Goal: Information Seeking & Learning: Learn about a topic

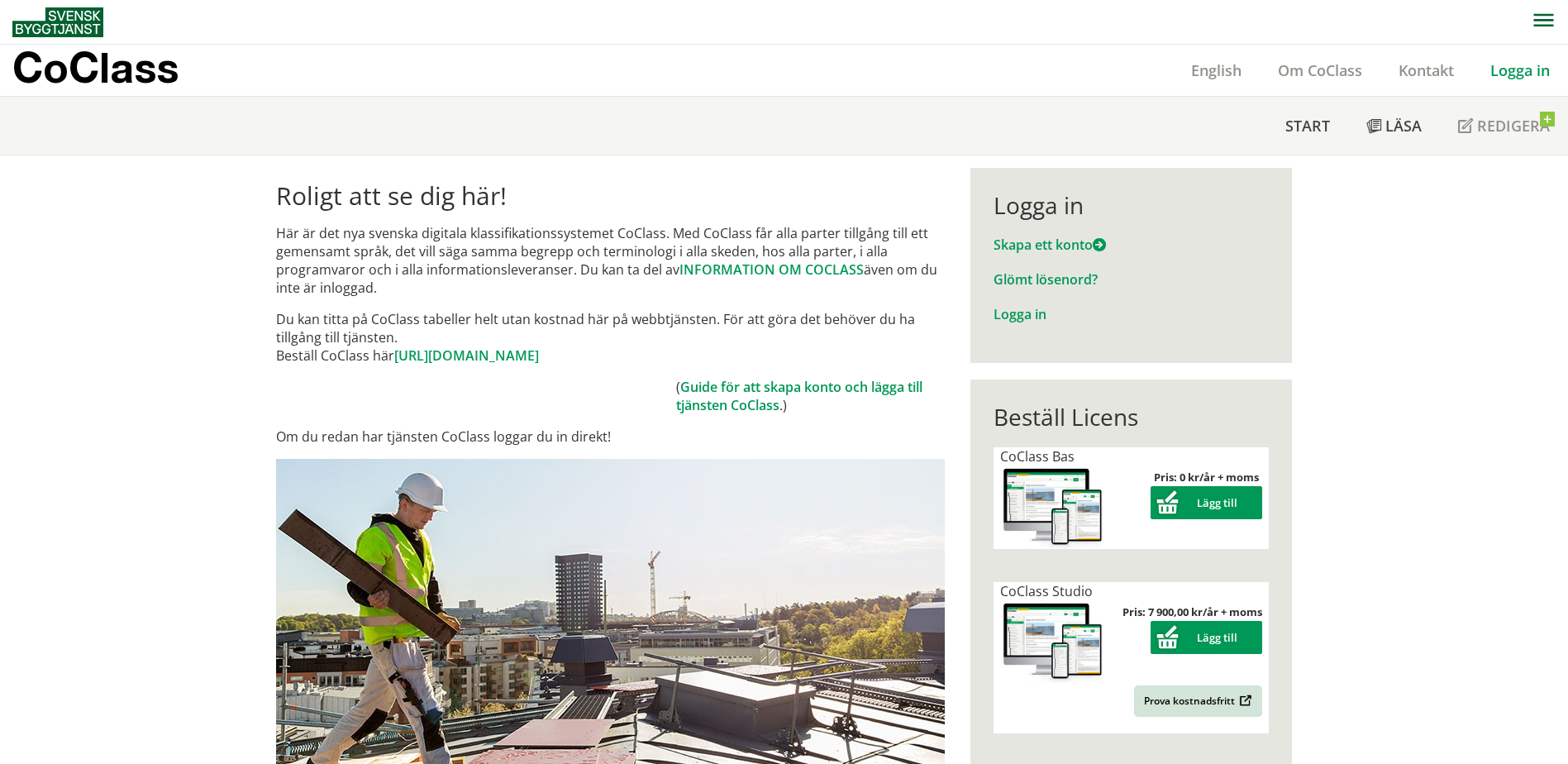
click at [1523, 80] on div "Logga in" at bounding box center [1520, 70] width 96 height 52
click at [1522, 74] on link "Logga in" at bounding box center [1520, 70] width 96 height 19
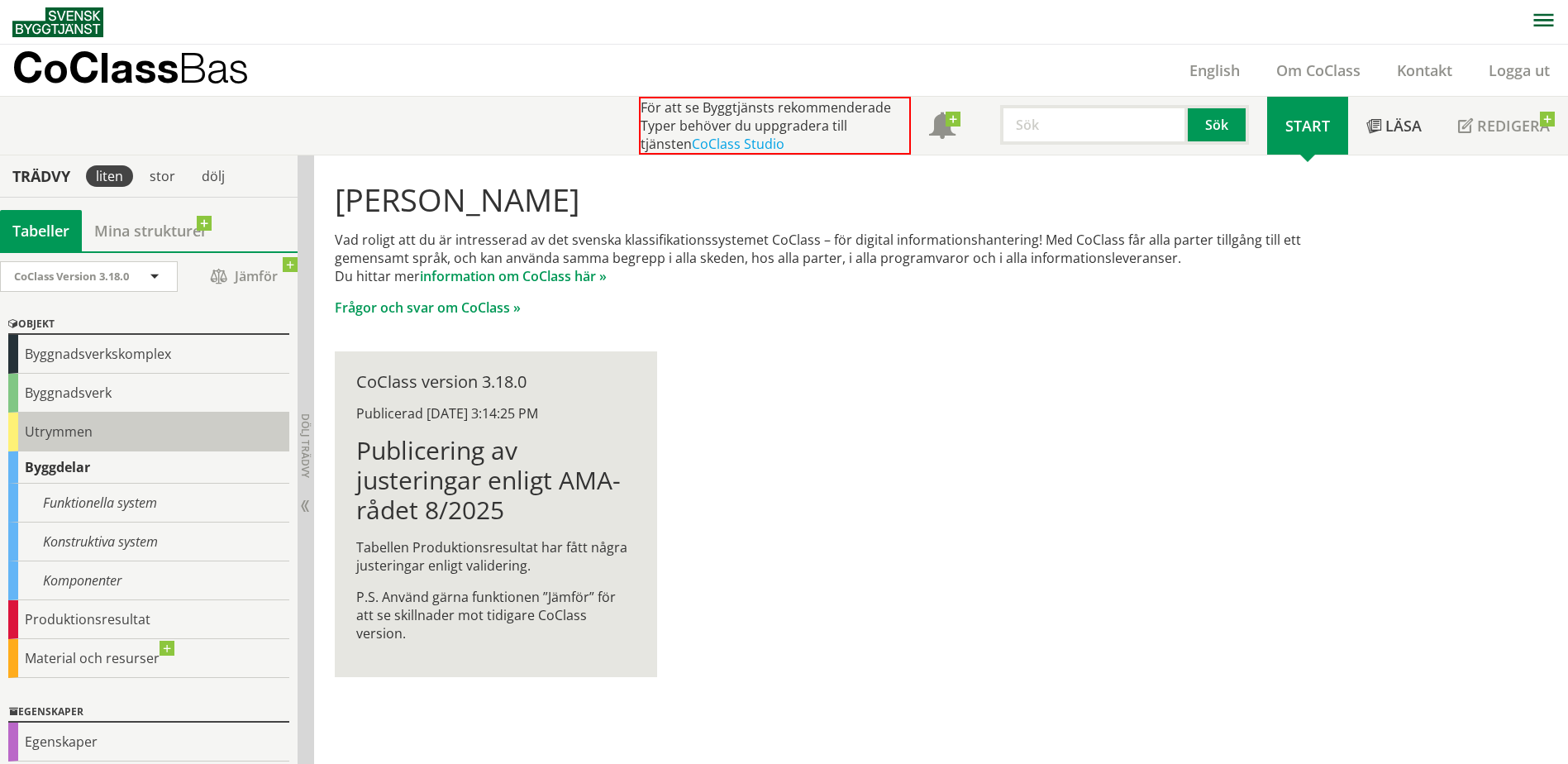
click at [101, 430] on div "Utrymmen" at bounding box center [148, 432] width 281 height 39
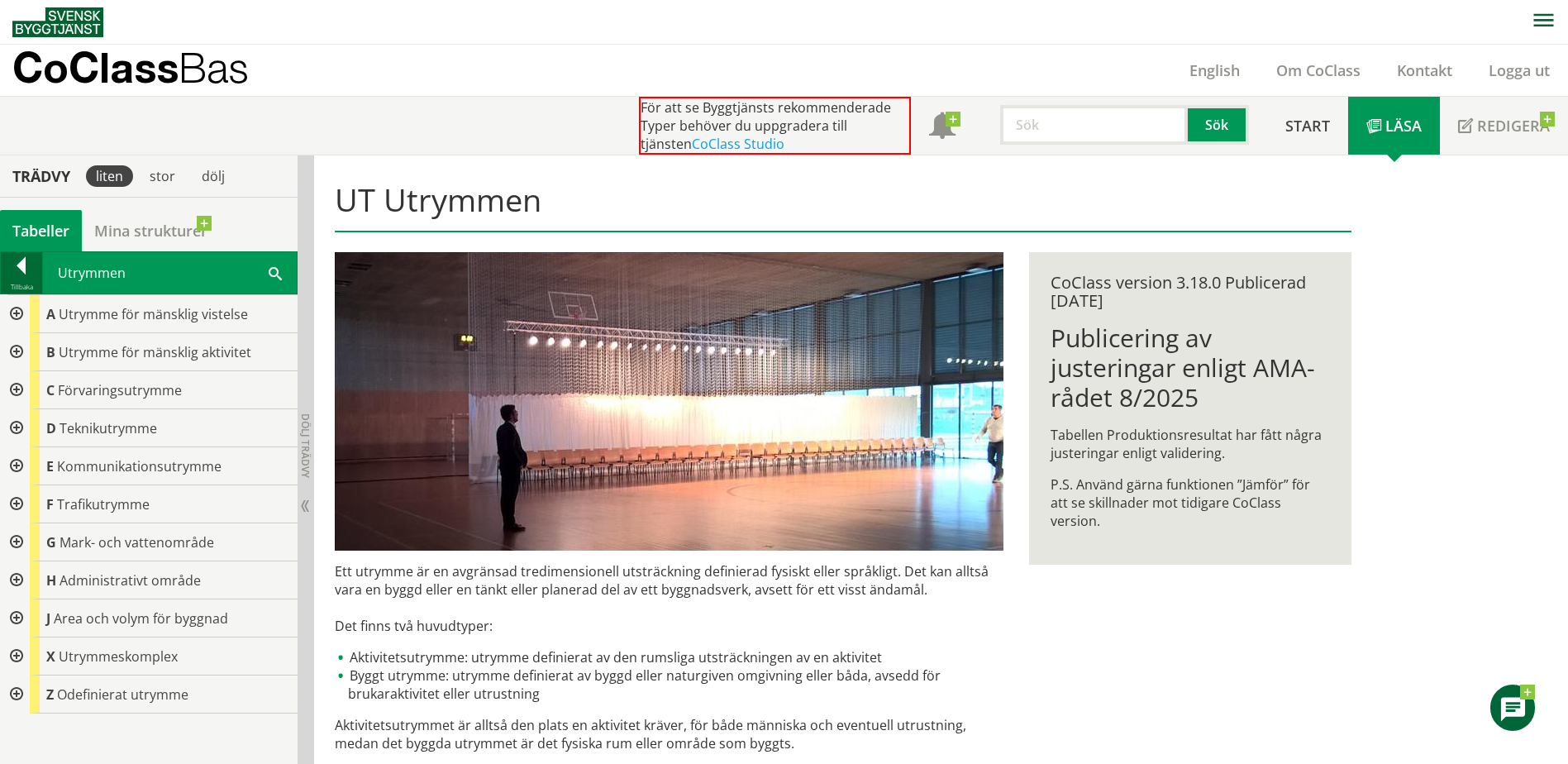
click at [35, 273] on div at bounding box center [21, 269] width 41 height 23
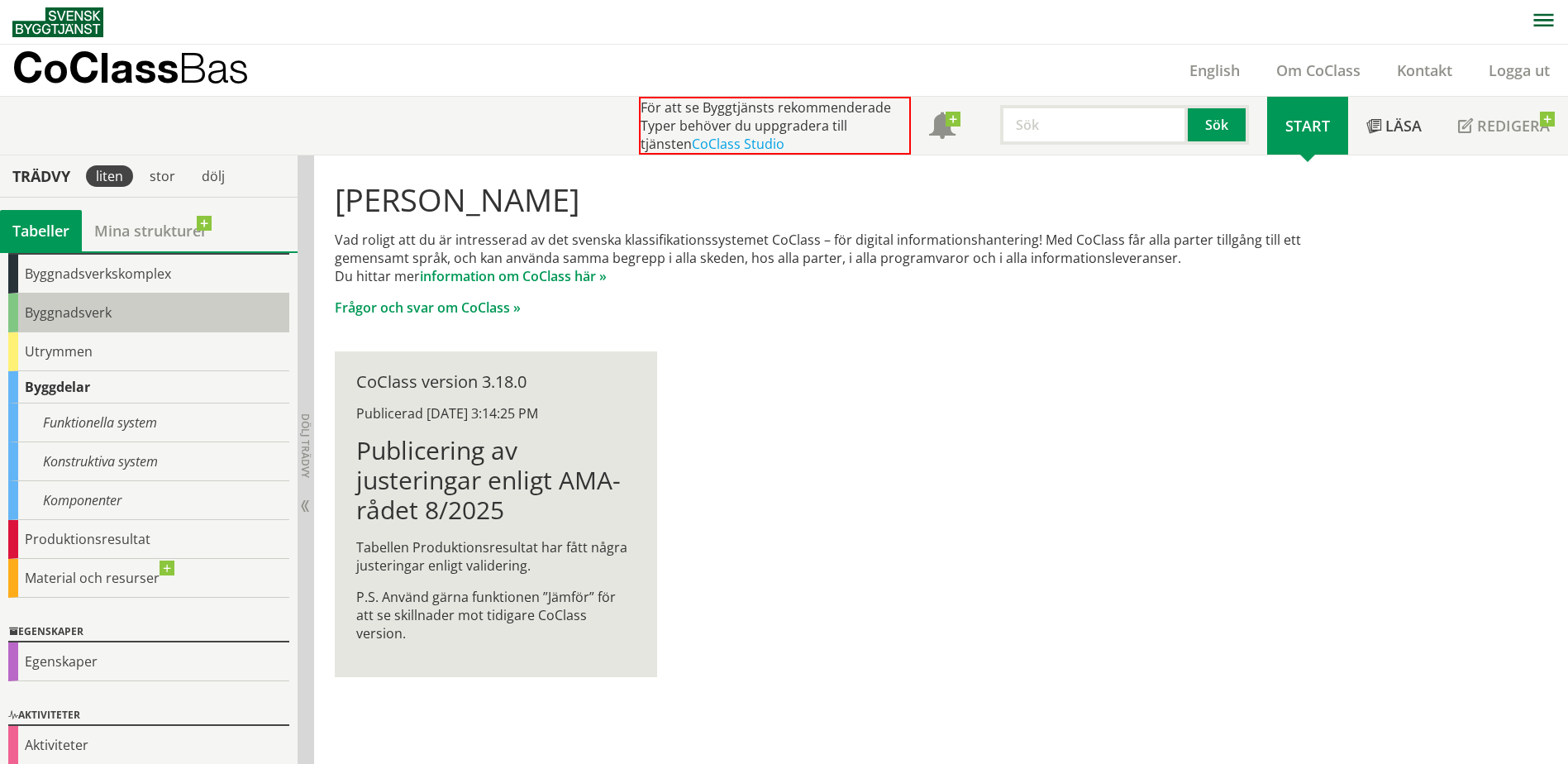
scroll to position [93, 0]
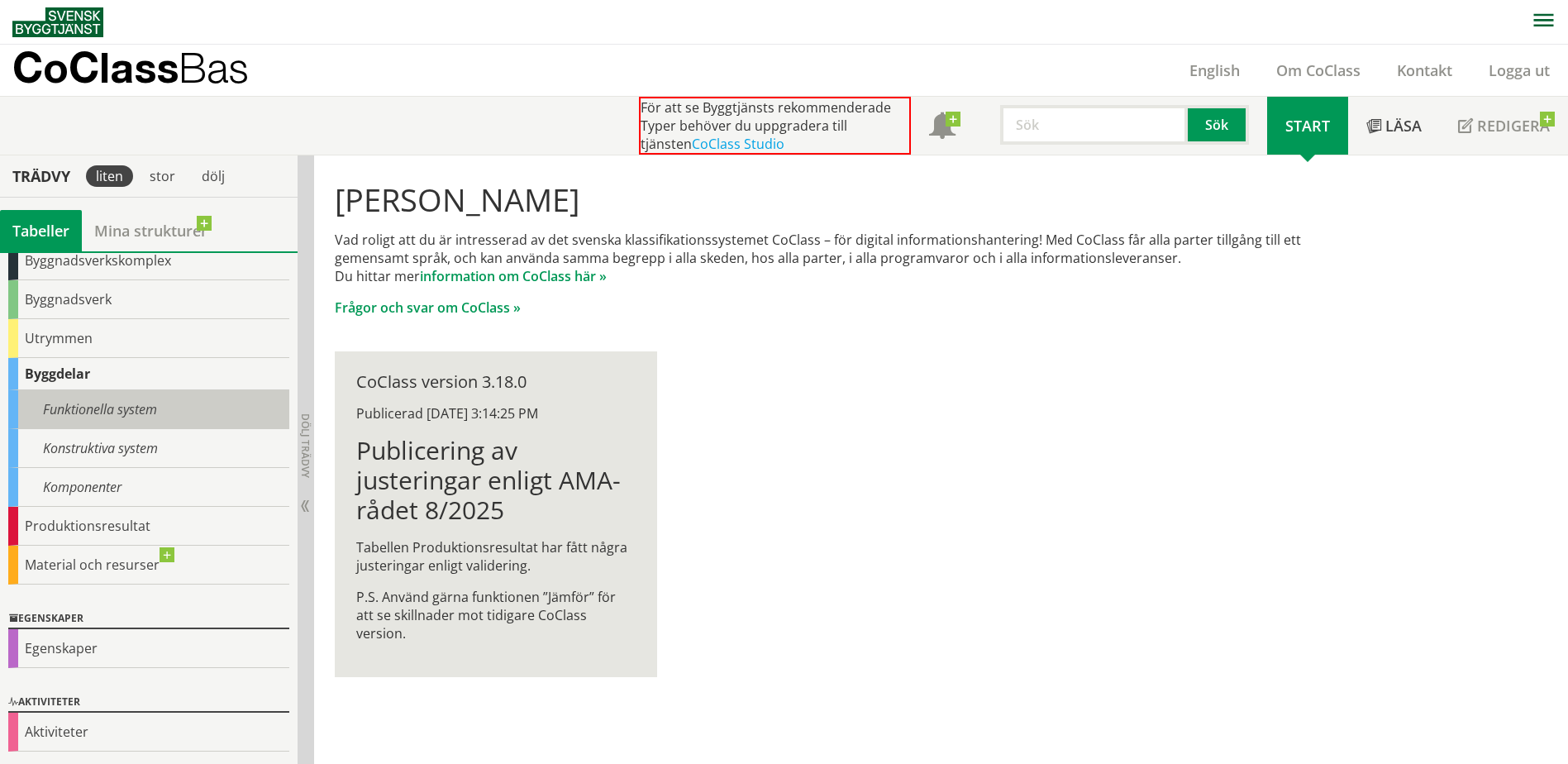
click at [90, 406] on div "Funktionella system" at bounding box center [148, 410] width 281 height 39
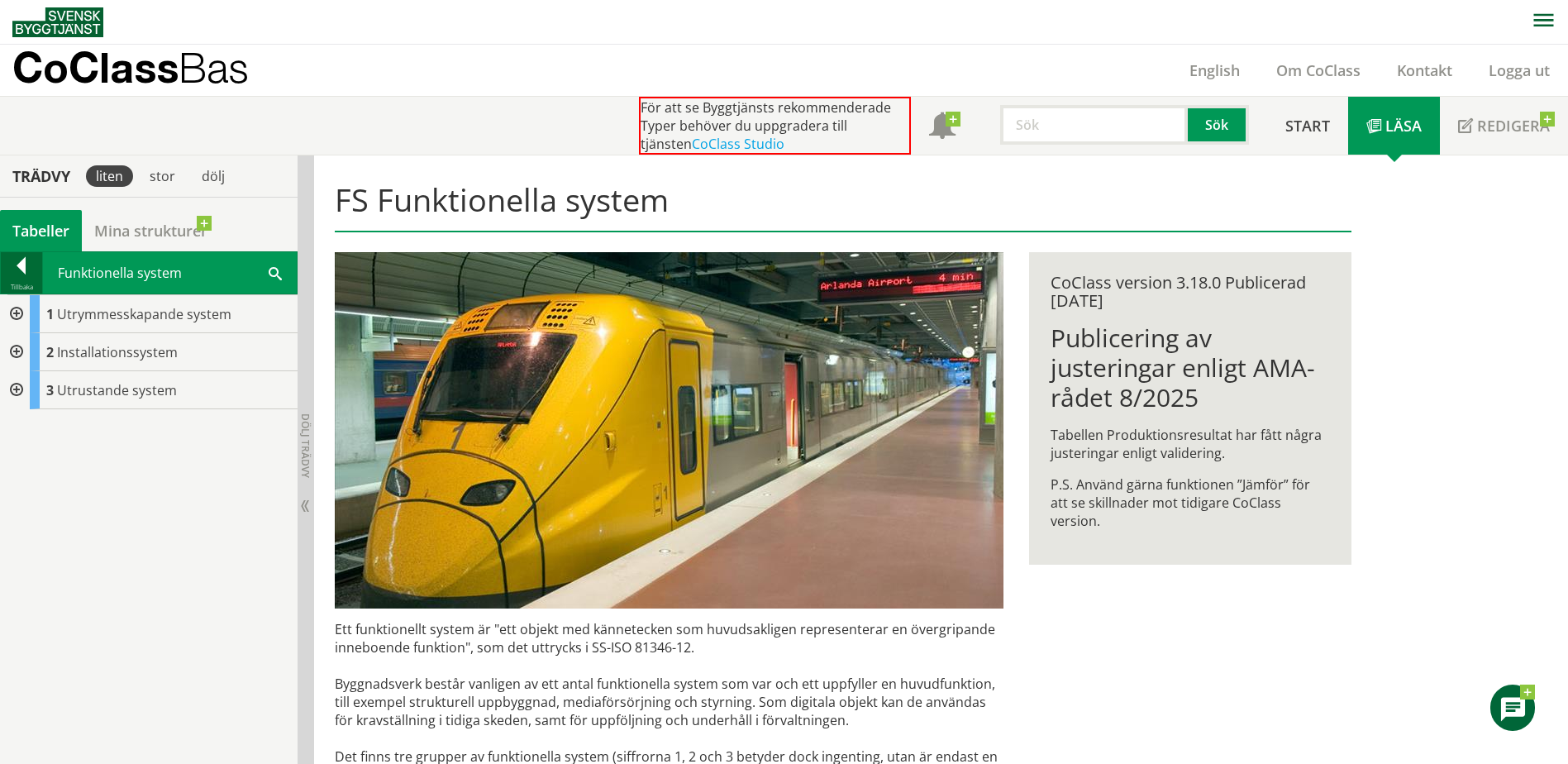
click at [35, 270] on div at bounding box center [21, 269] width 41 height 23
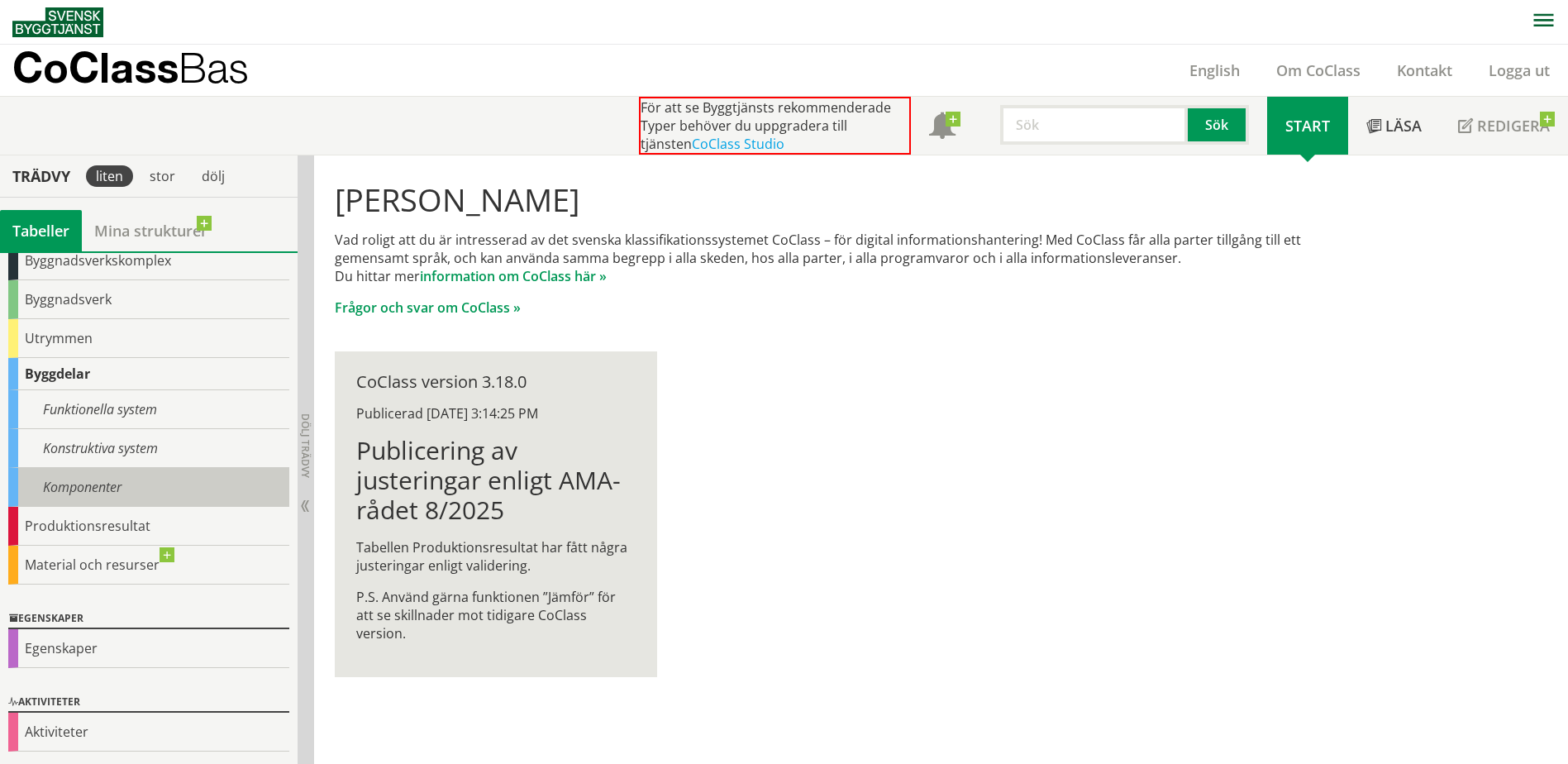
click at [96, 495] on div "Komponenter" at bounding box center [148, 488] width 281 height 39
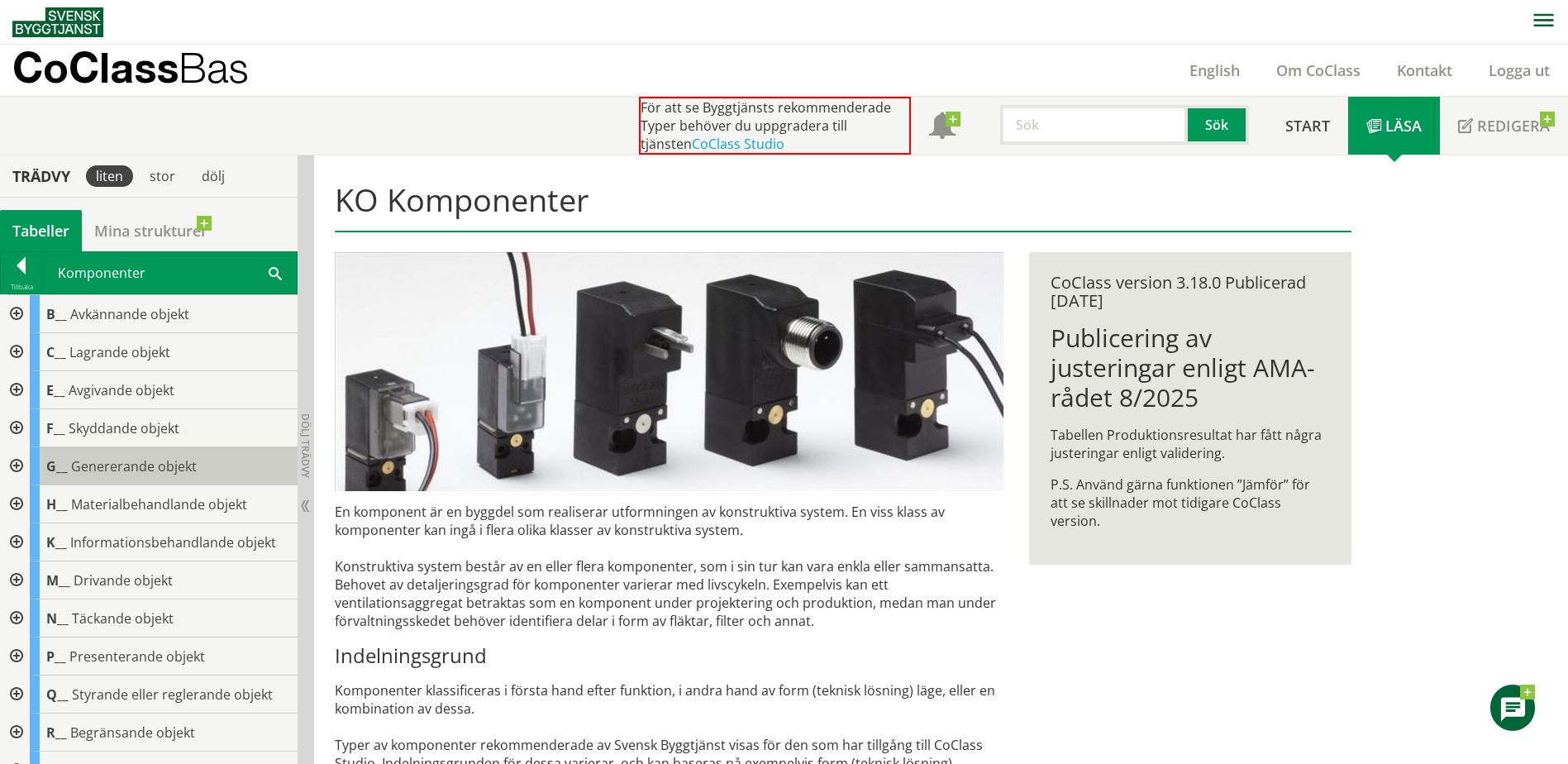
click at [123, 461] on span "Genererande objekt" at bounding box center [133, 466] width 125 height 18
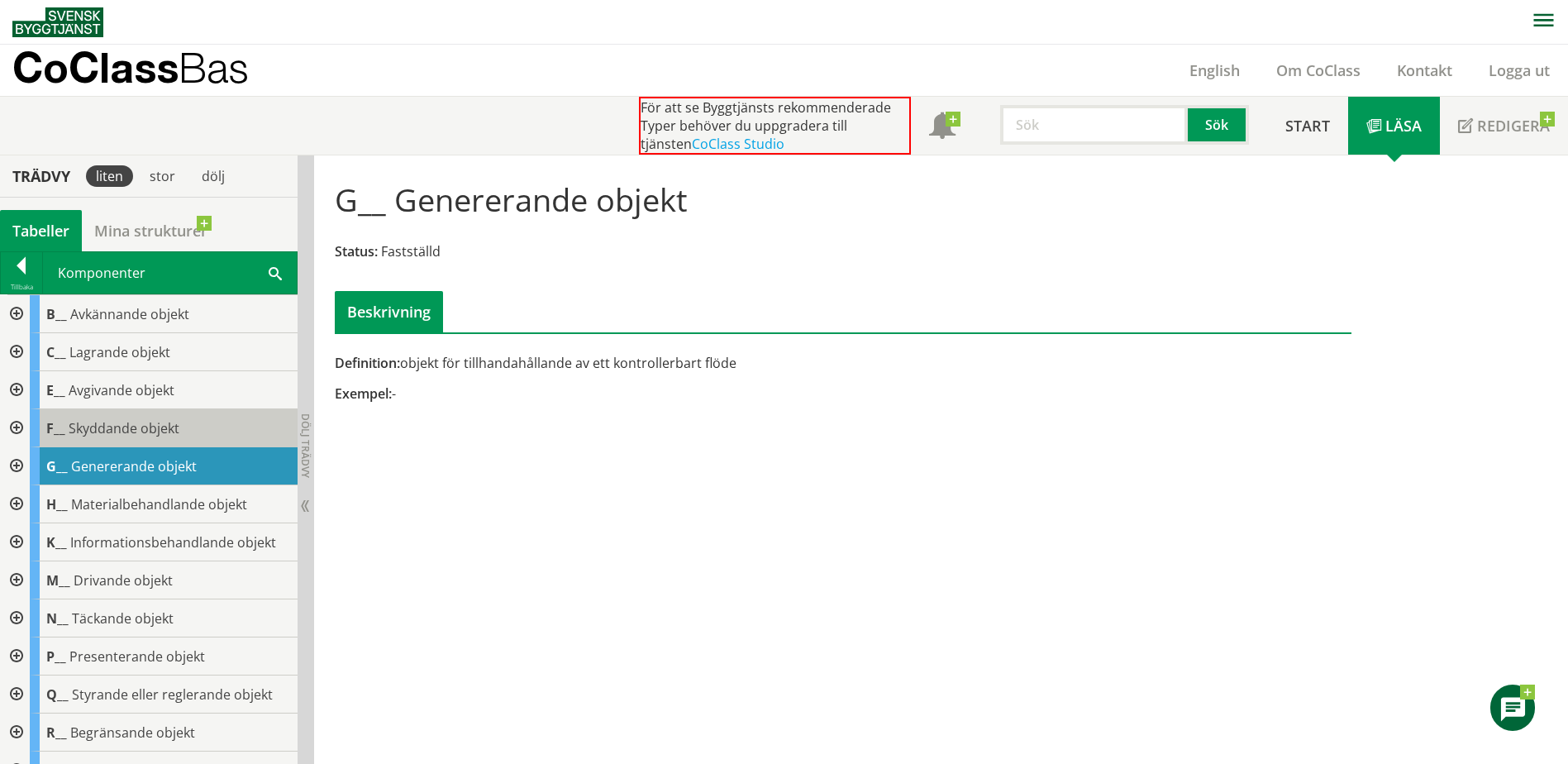
click at [112, 422] on span "Skyddande objekt" at bounding box center [125, 428] width 111 height 18
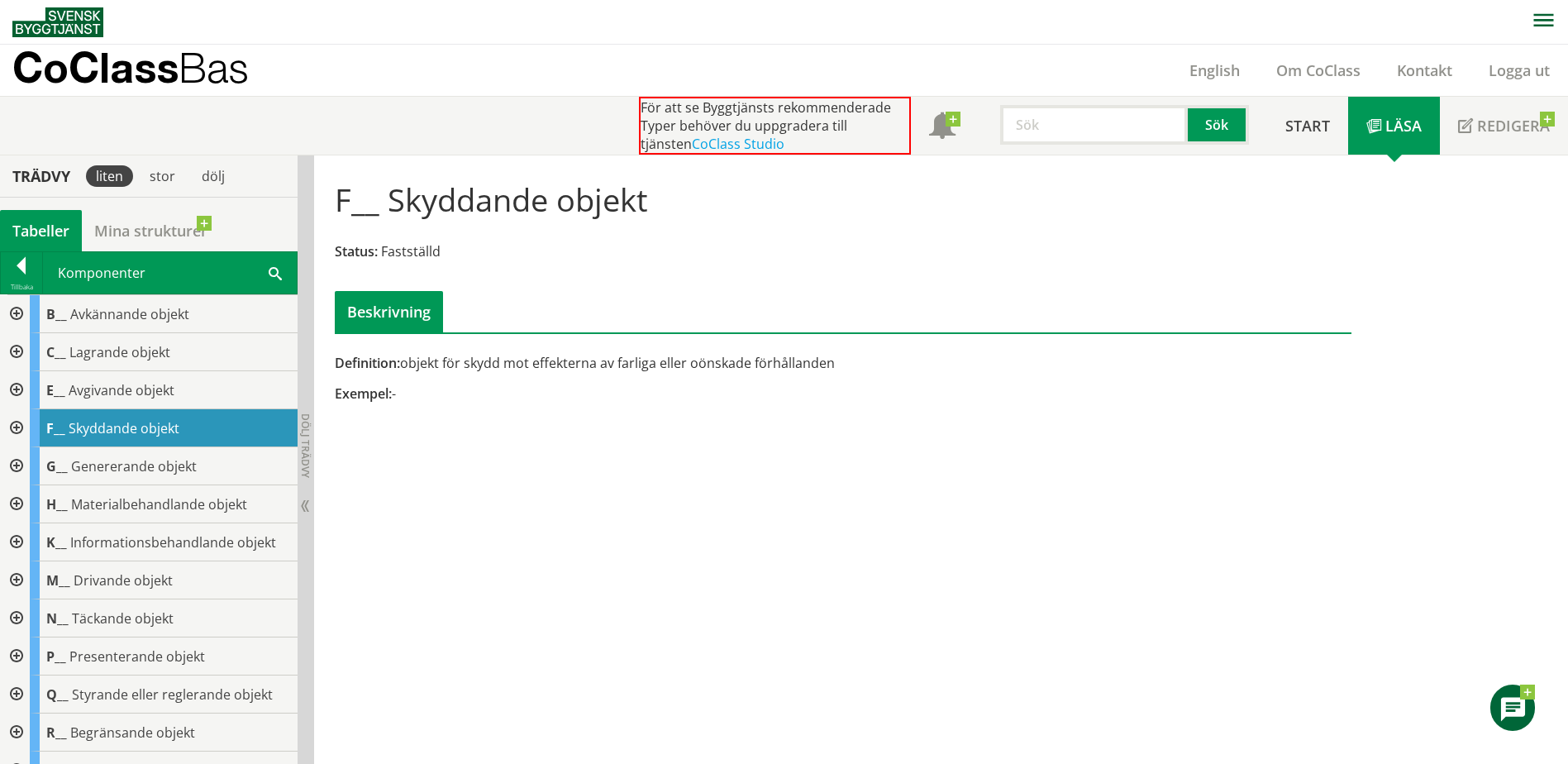
click at [14, 430] on div at bounding box center [15, 428] width 30 height 38
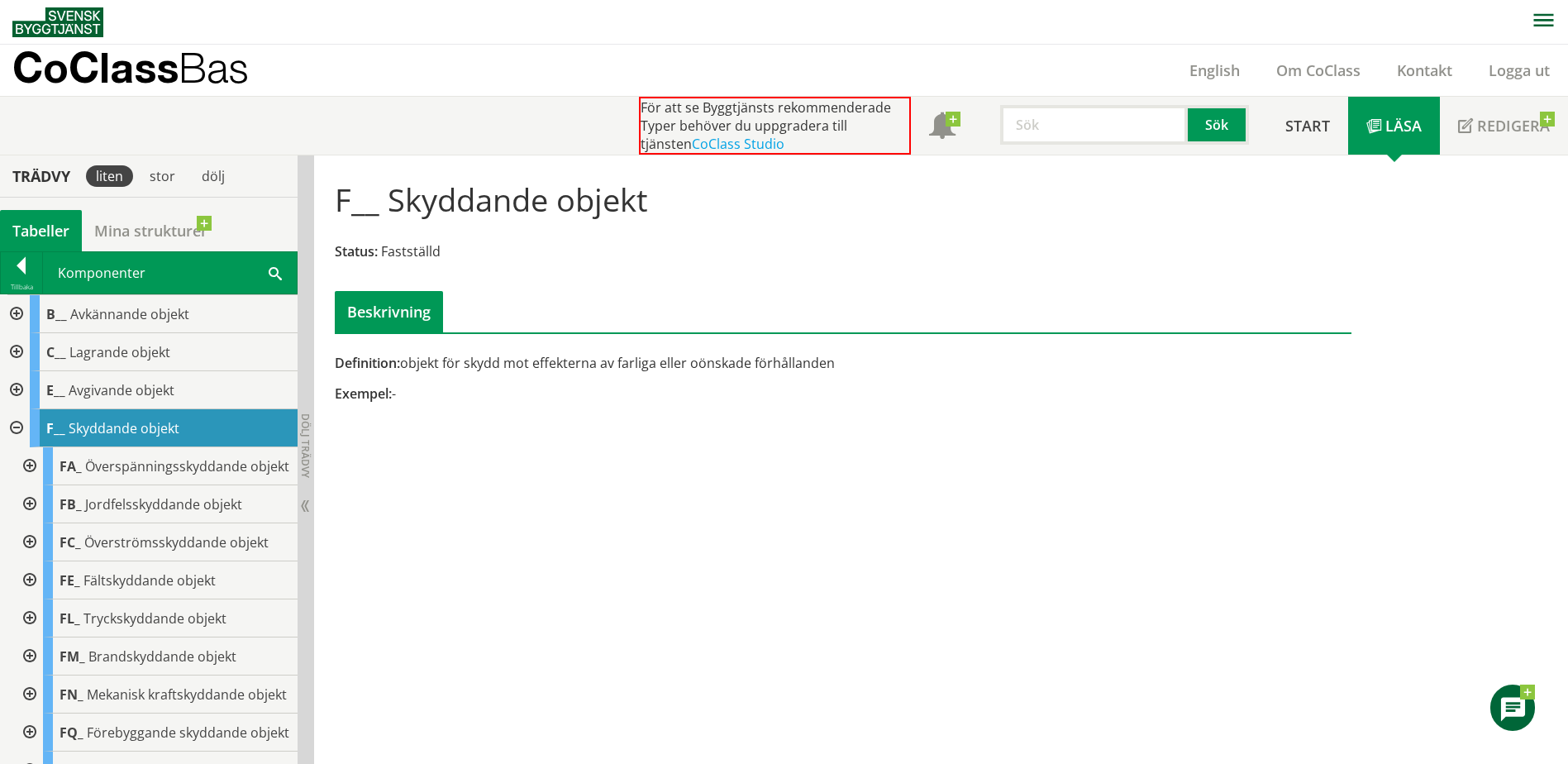
click at [18, 427] on div at bounding box center [15, 428] width 30 height 38
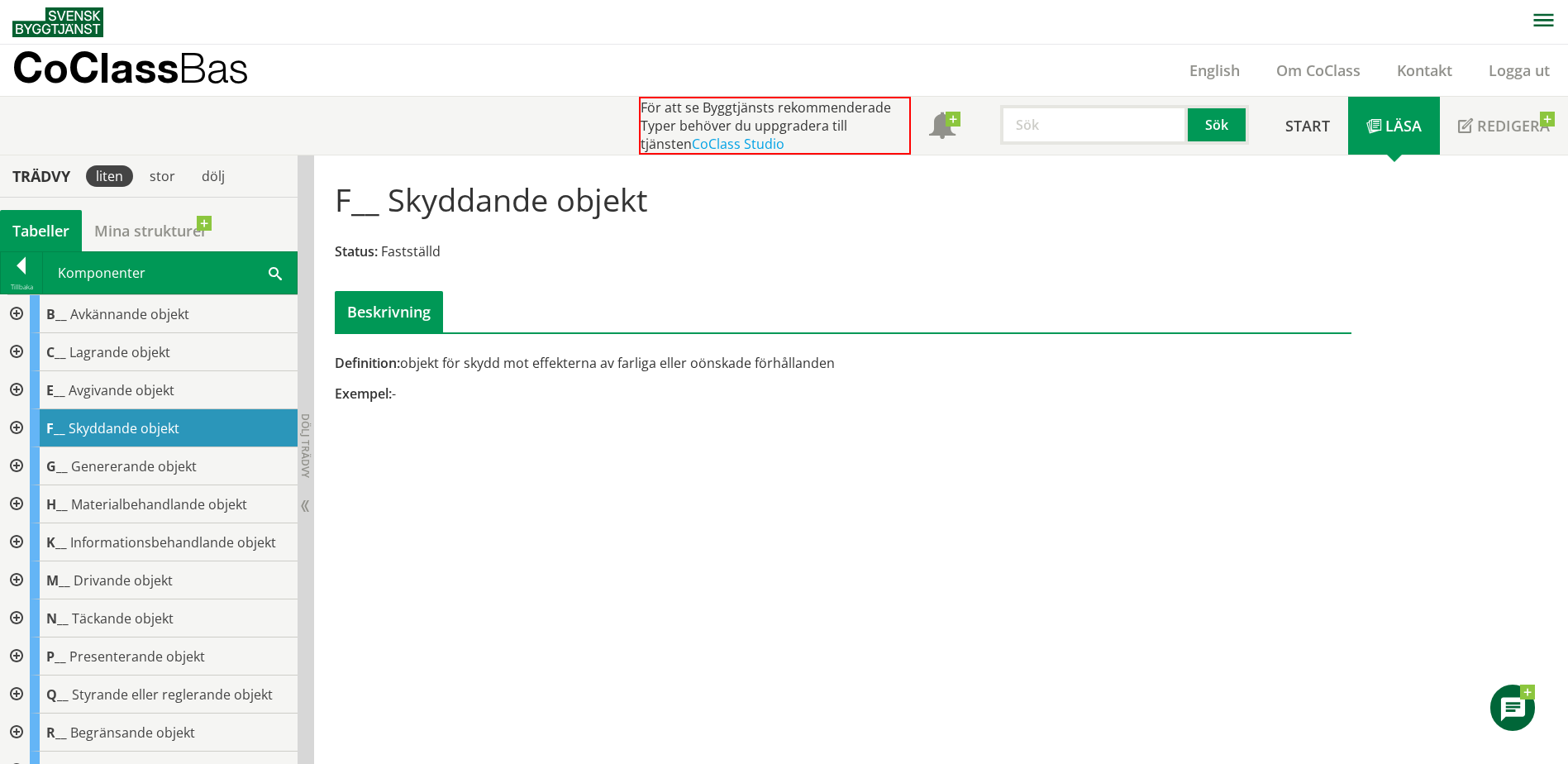
click at [18, 614] on div at bounding box center [15, 618] width 30 height 38
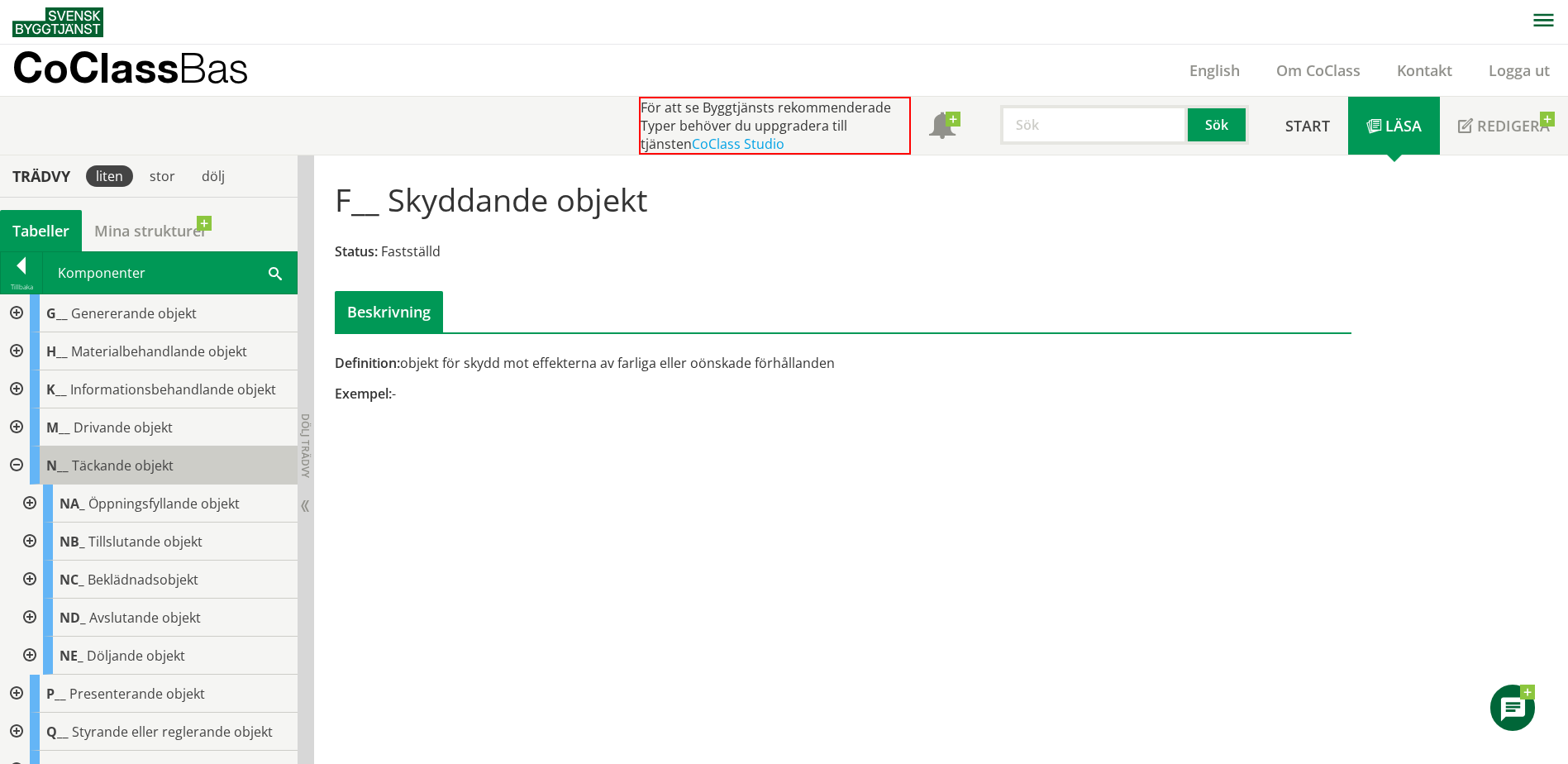
scroll to position [165, 0]
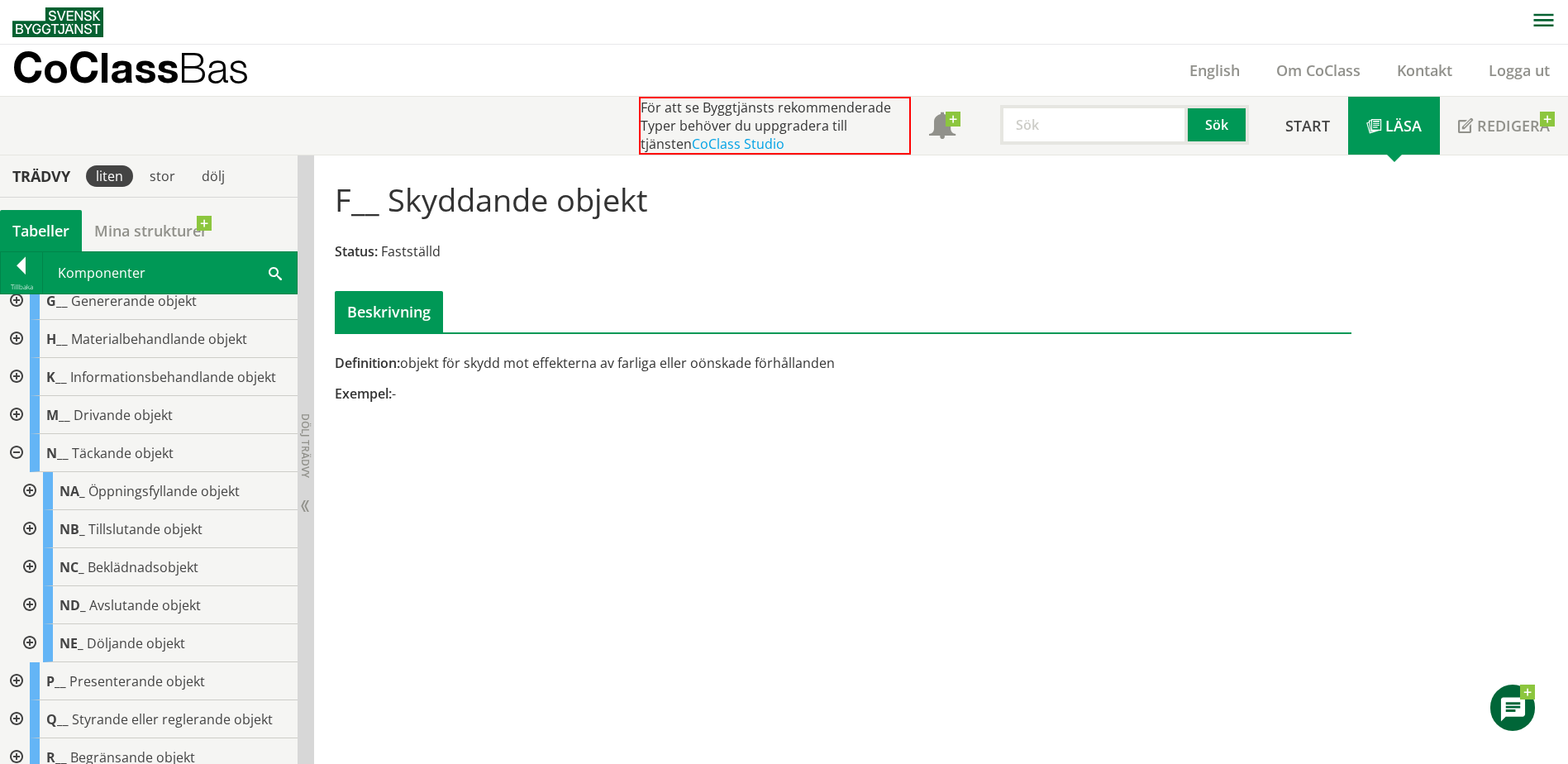
click at [34, 564] on div at bounding box center [28, 566] width 30 height 38
click at [44, 641] on div at bounding box center [41, 643] width 30 height 38
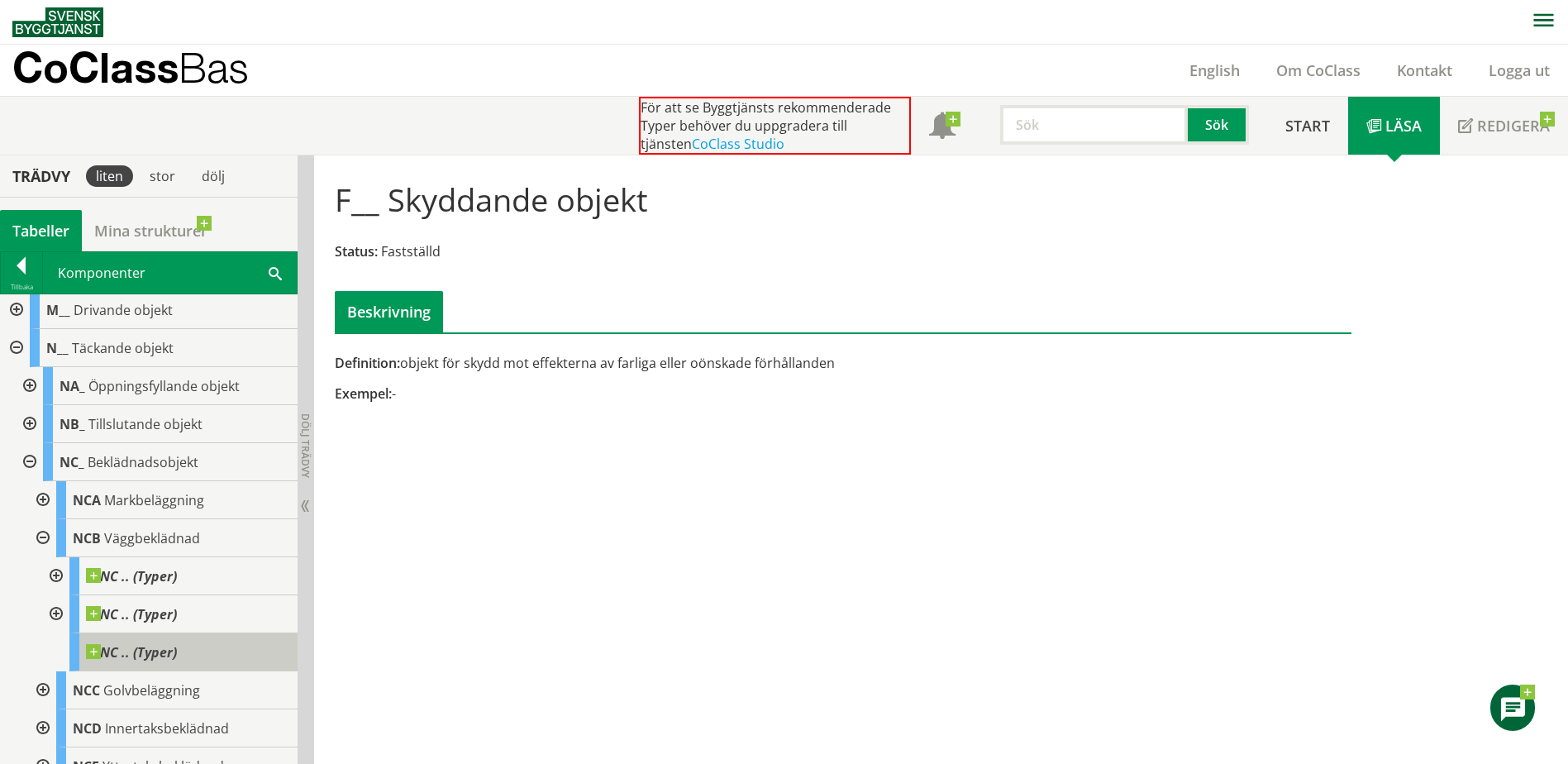
scroll to position [331, 0]
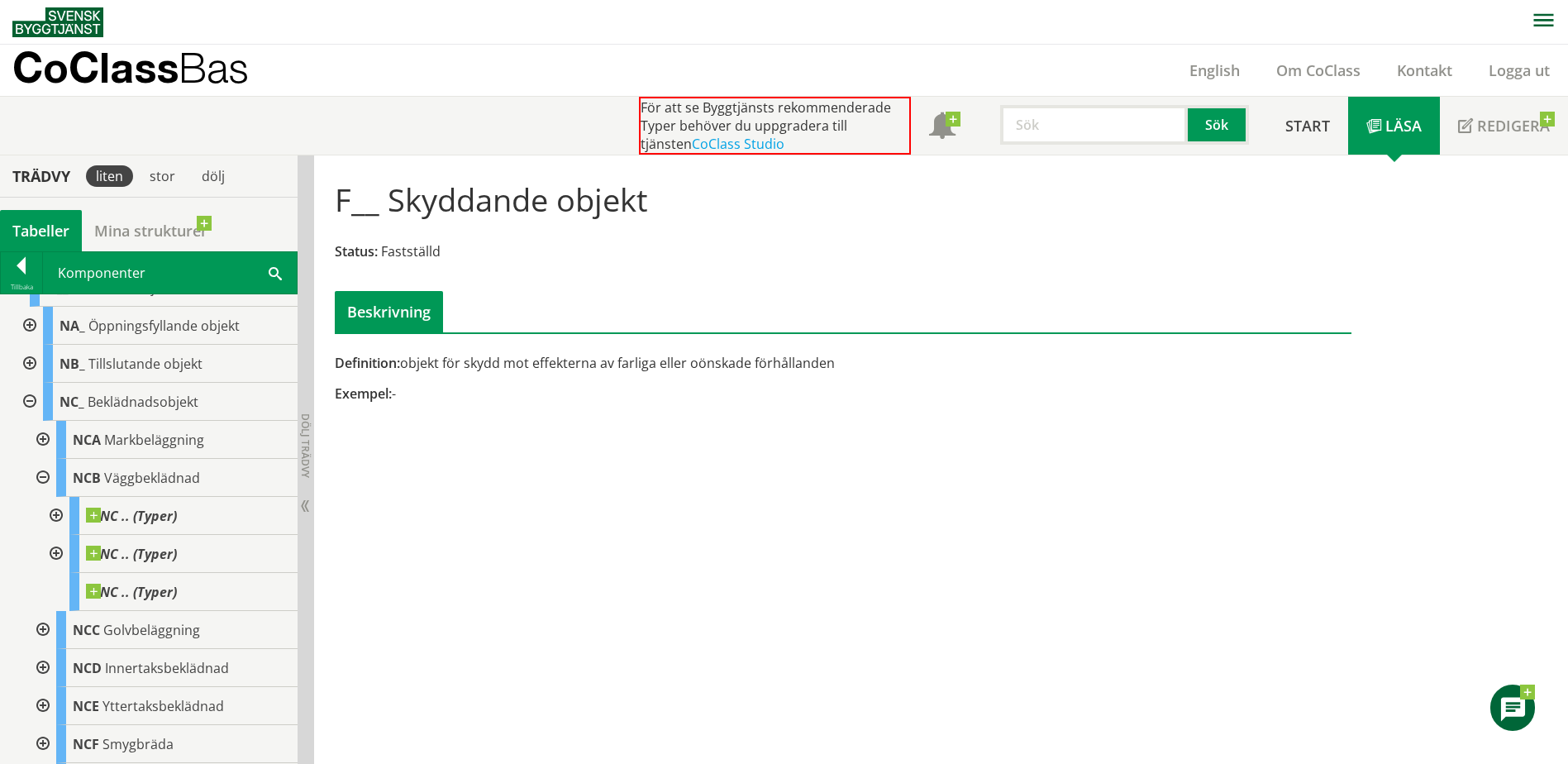
click at [55, 515] on div at bounding box center [54, 516] width 30 height 38
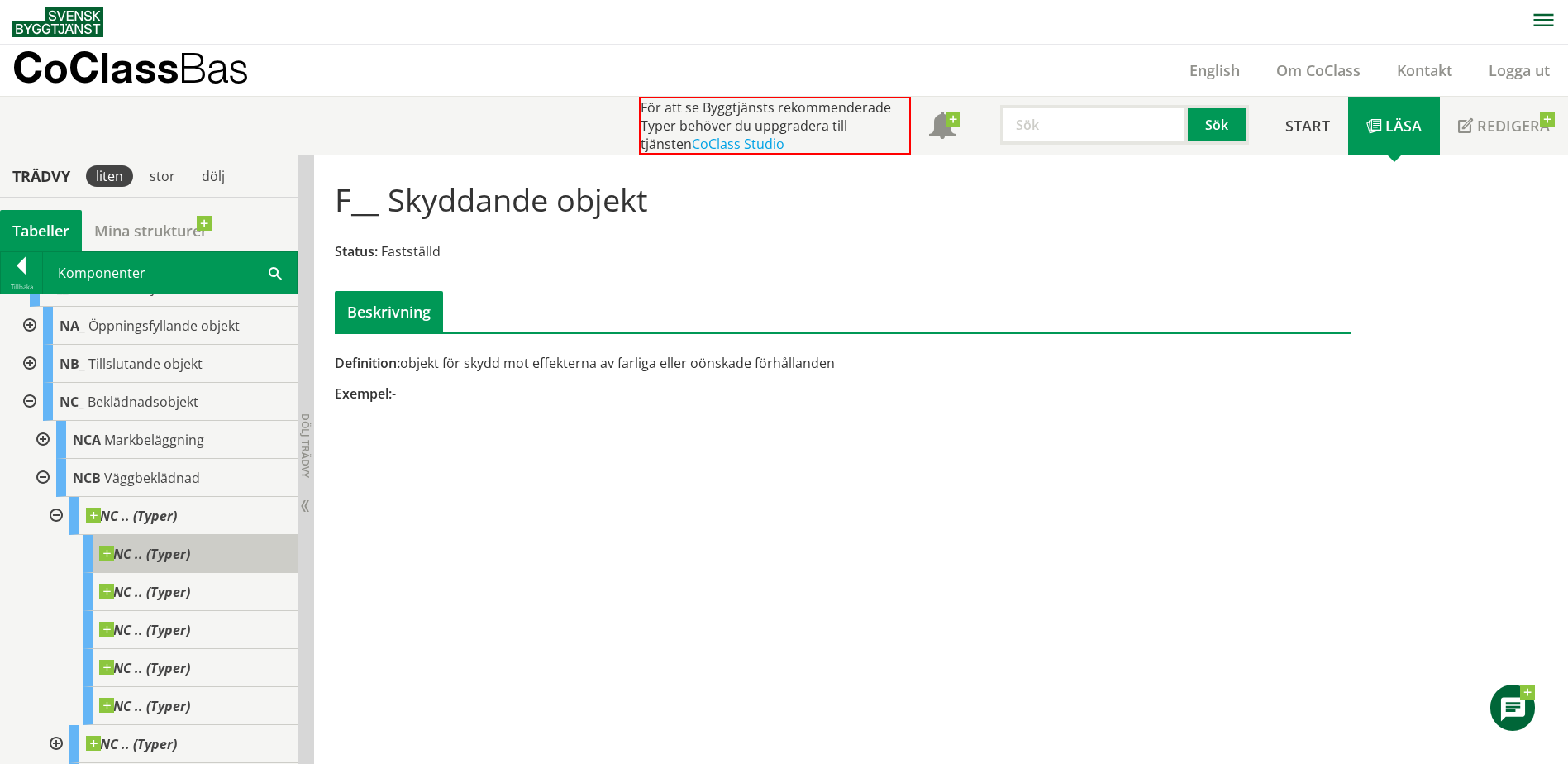
click at [190, 546] on span at bounding box center [190, 546] width 0 height 0
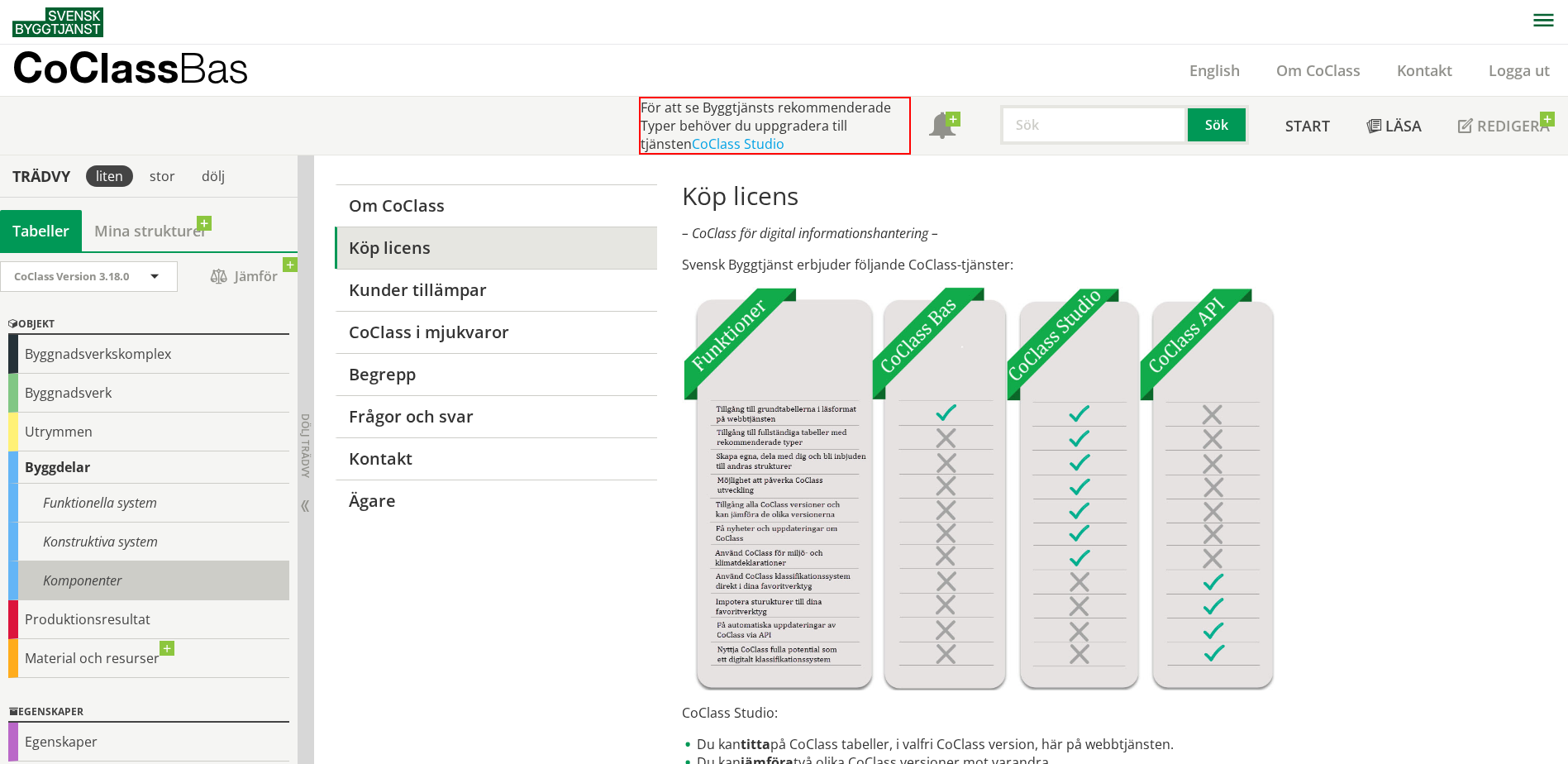
click at [74, 587] on div "Komponenter" at bounding box center [148, 581] width 281 height 39
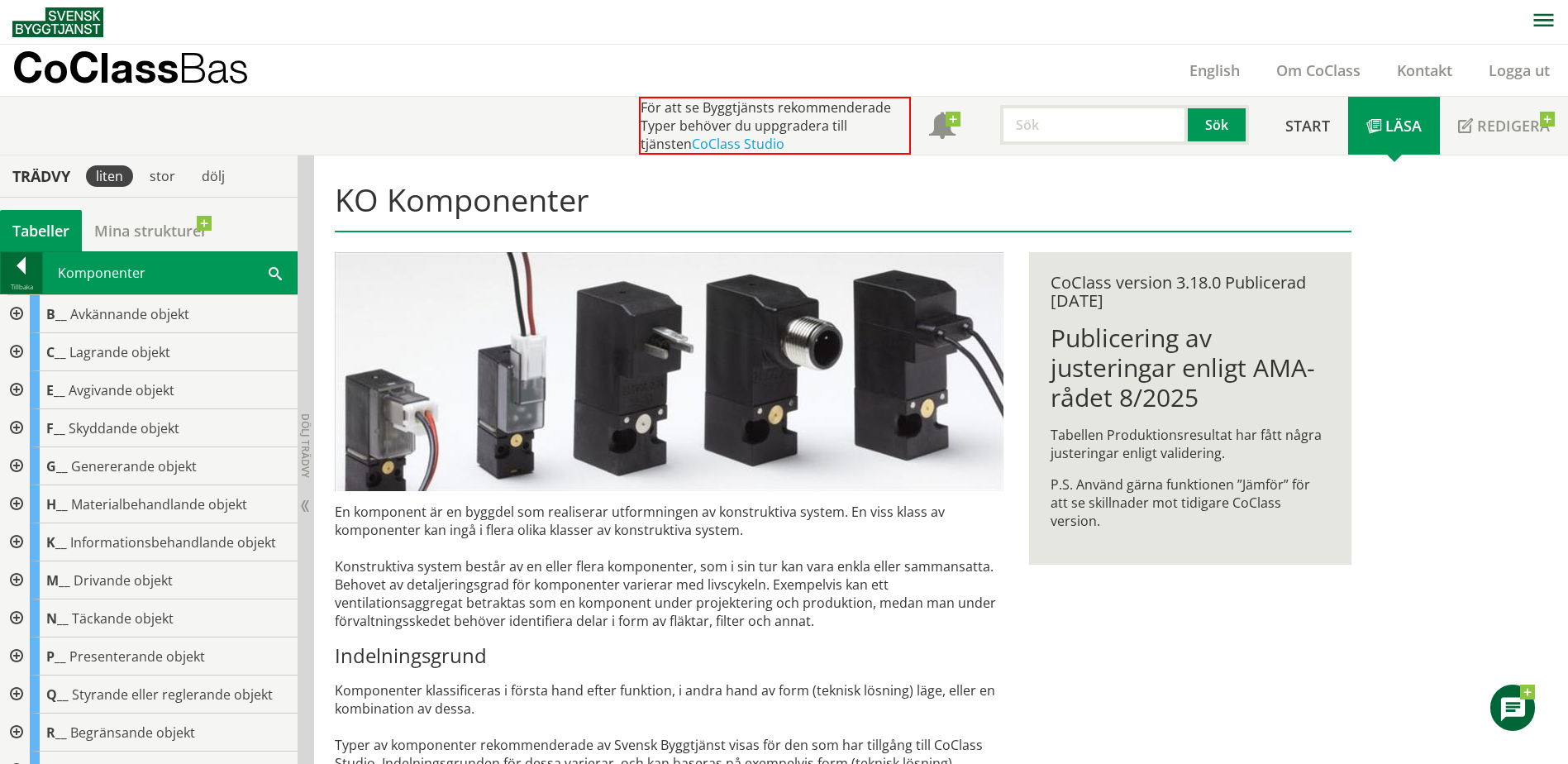
click at [16, 267] on div at bounding box center [21, 269] width 41 height 23
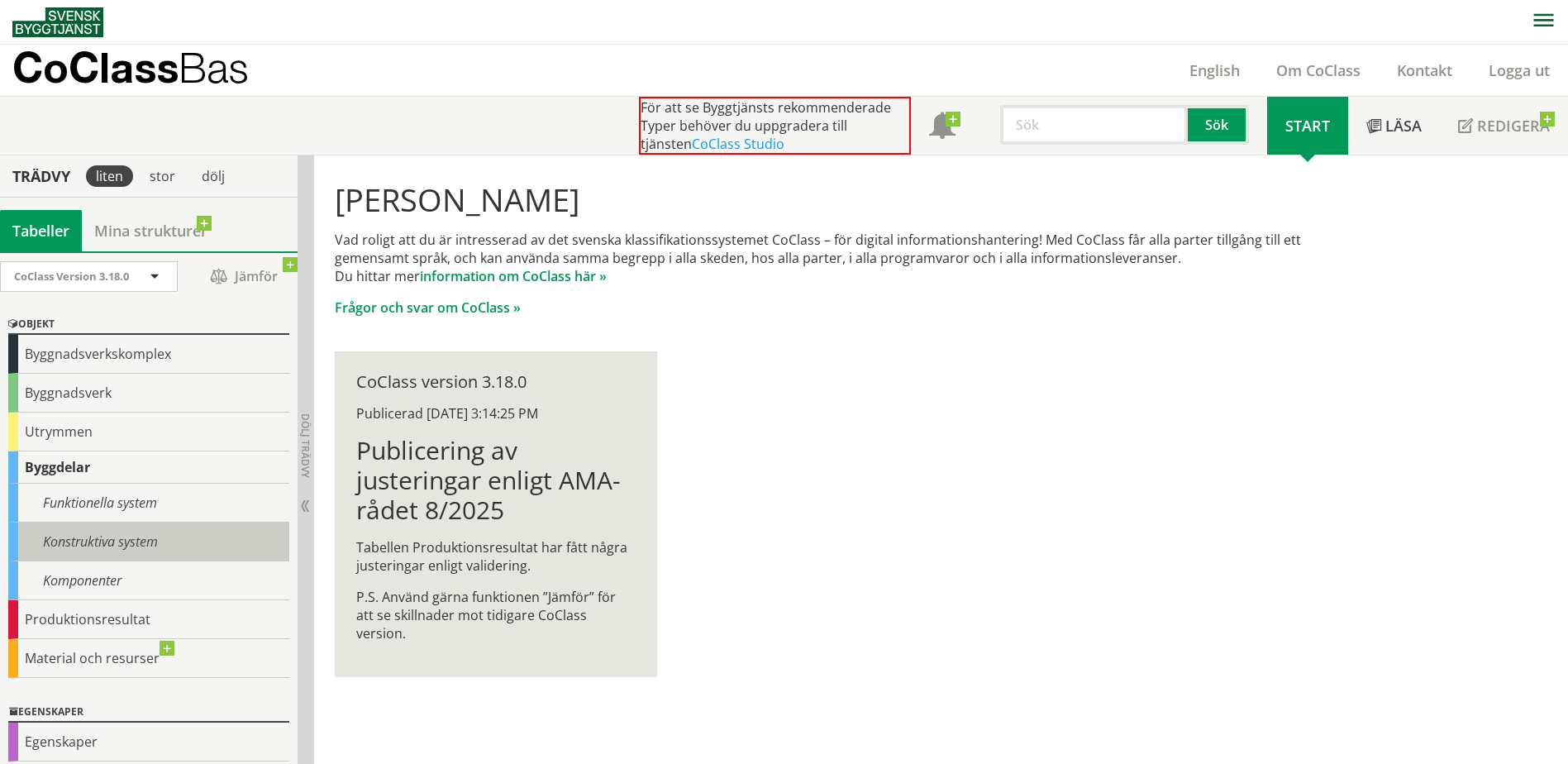
click at [146, 550] on div "Konstruktiva system" at bounding box center [148, 542] width 281 height 39
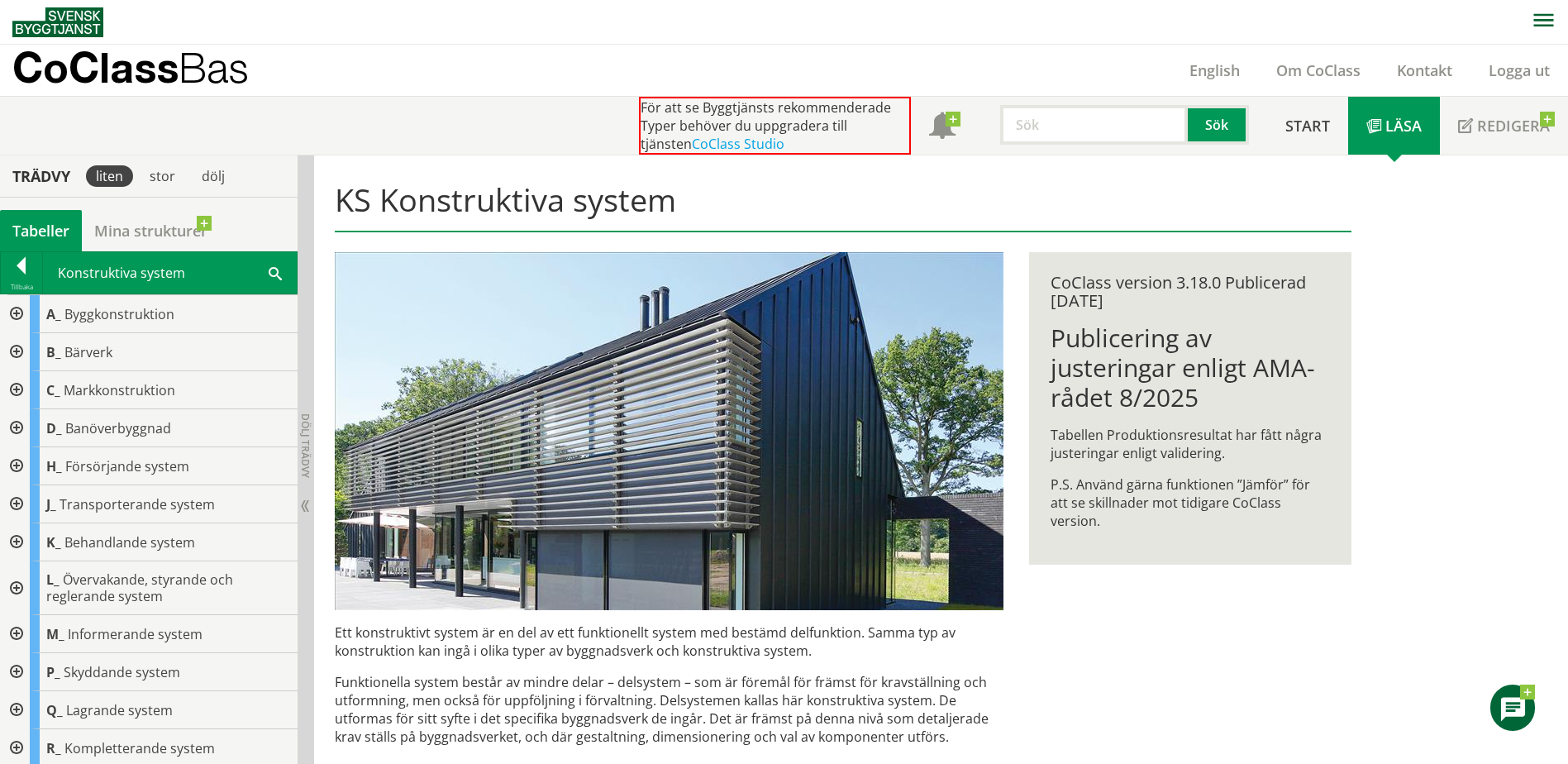
click at [18, 345] on div at bounding box center [15, 352] width 30 height 38
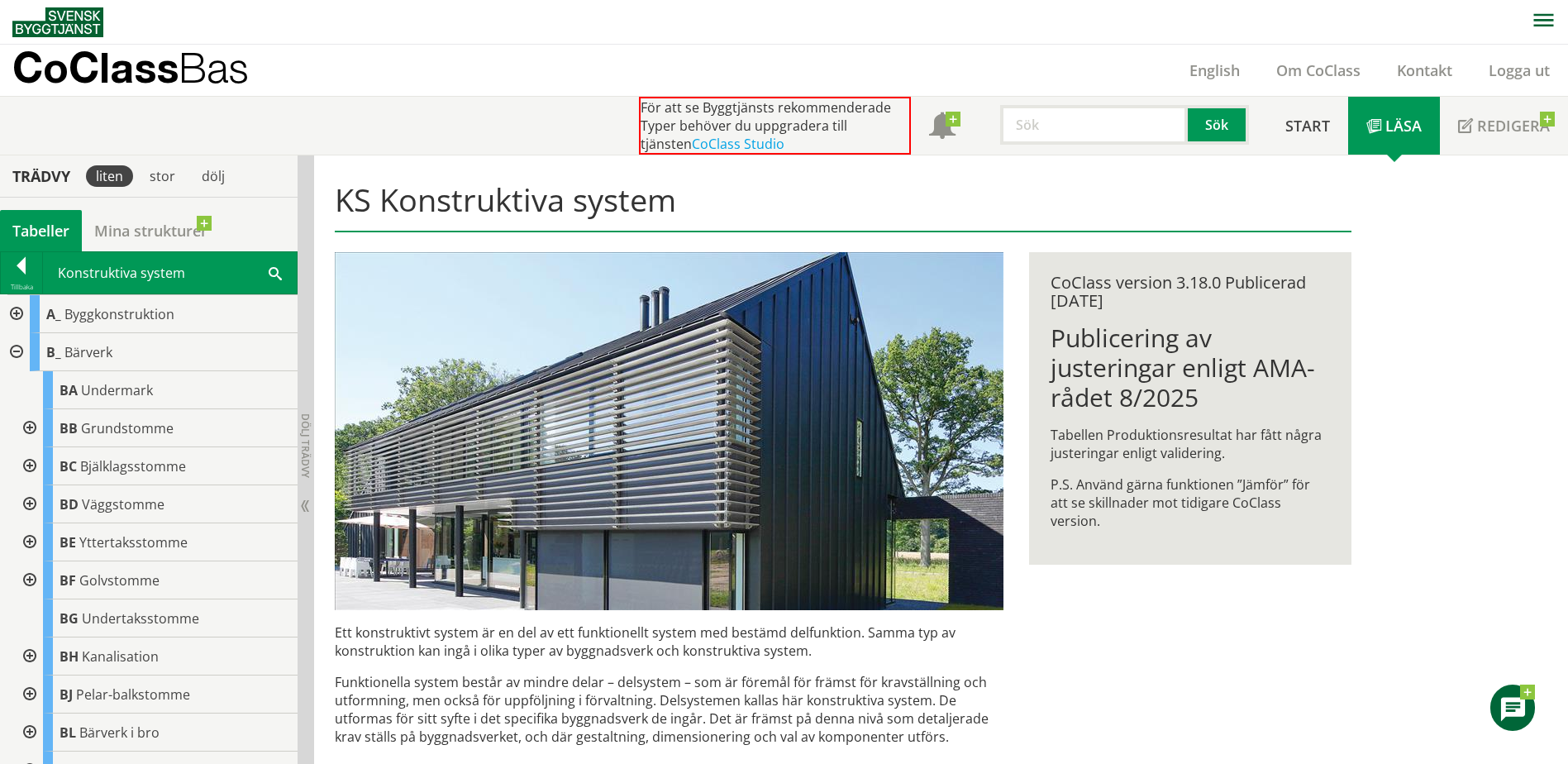
click at [20, 351] on div at bounding box center [15, 352] width 30 height 38
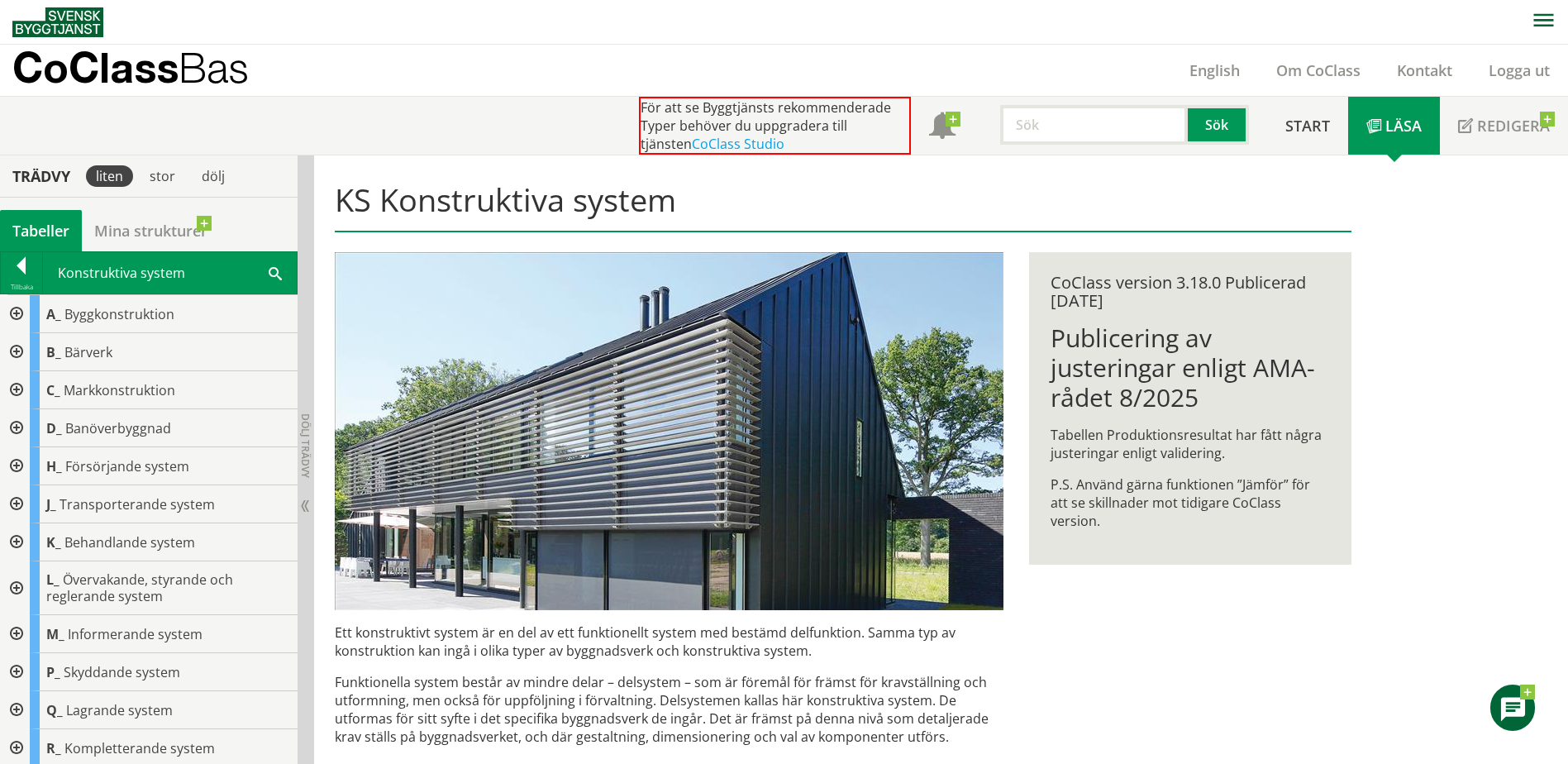
click at [17, 314] on div at bounding box center [15, 313] width 30 height 38
click at [18, 311] on div at bounding box center [15, 313] width 30 height 38
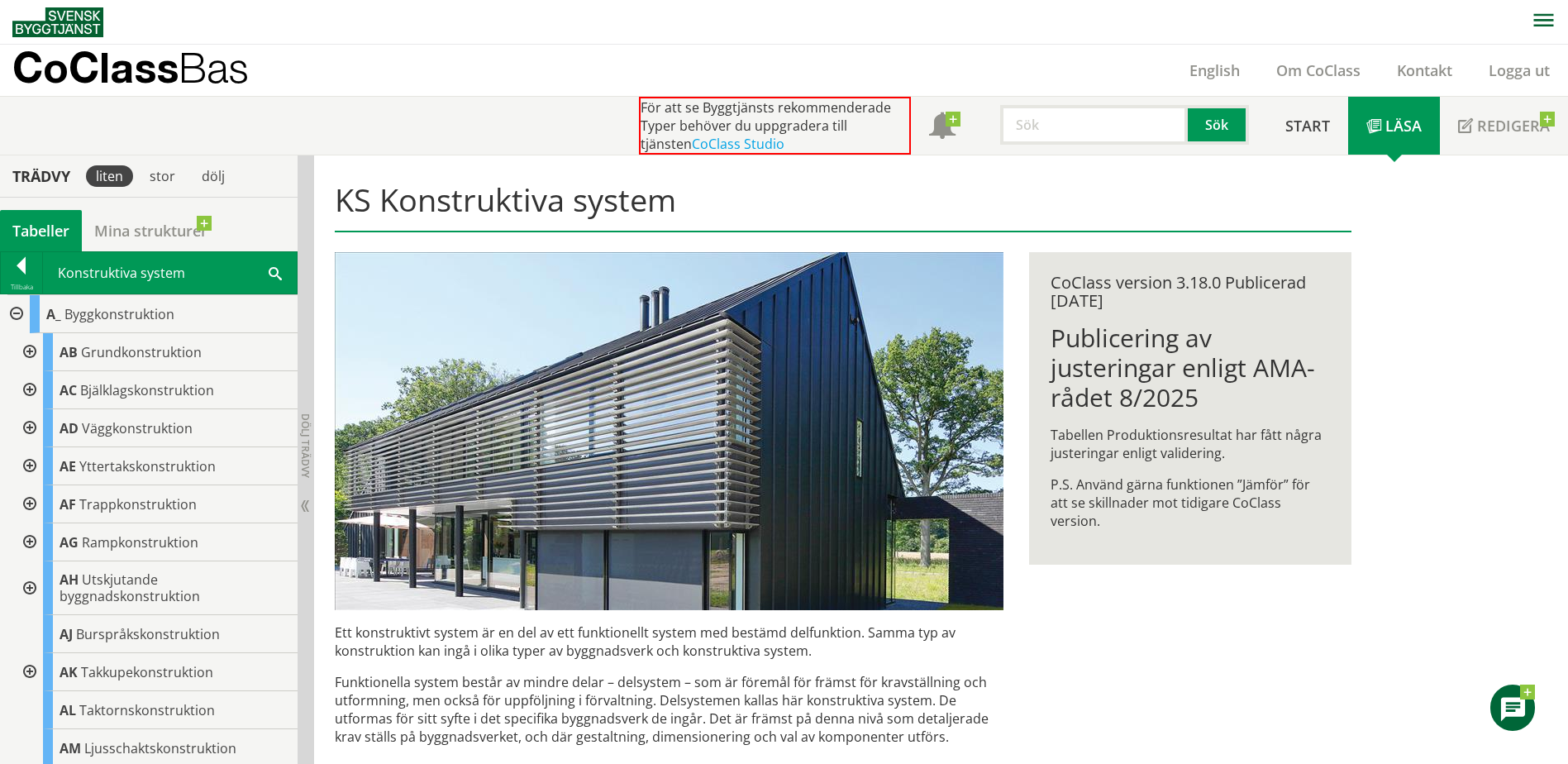
click at [30, 346] on div at bounding box center [28, 352] width 30 height 38
click at [31, 348] on div at bounding box center [28, 352] width 30 height 38
click at [30, 351] on div at bounding box center [28, 352] width 30 height 38
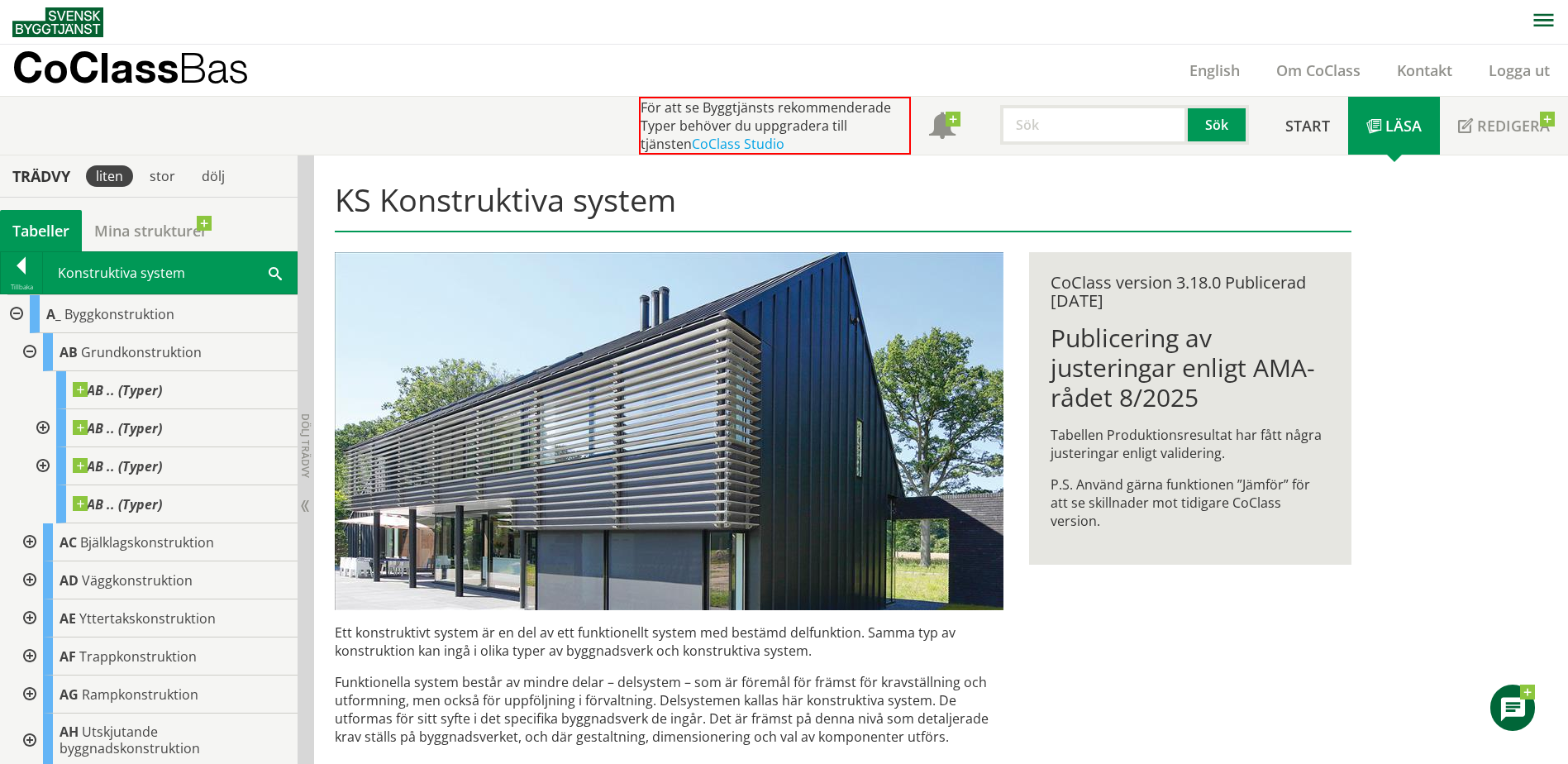
click at [38, 428] on div at bounding box center [41, 428] width 30 height 38
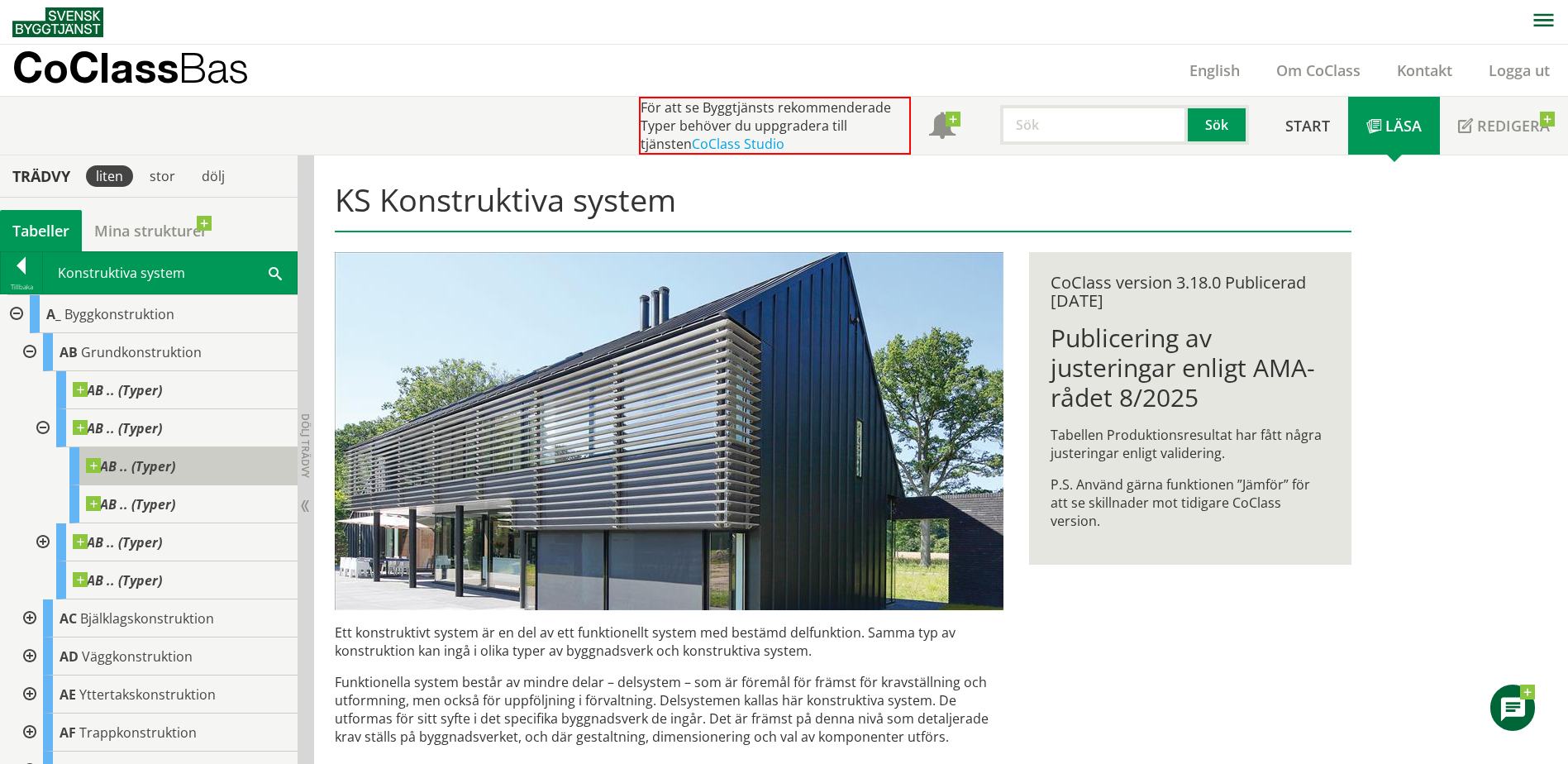
click at [175, 458] on span at bounding box center [175, 458] width 0 height 0
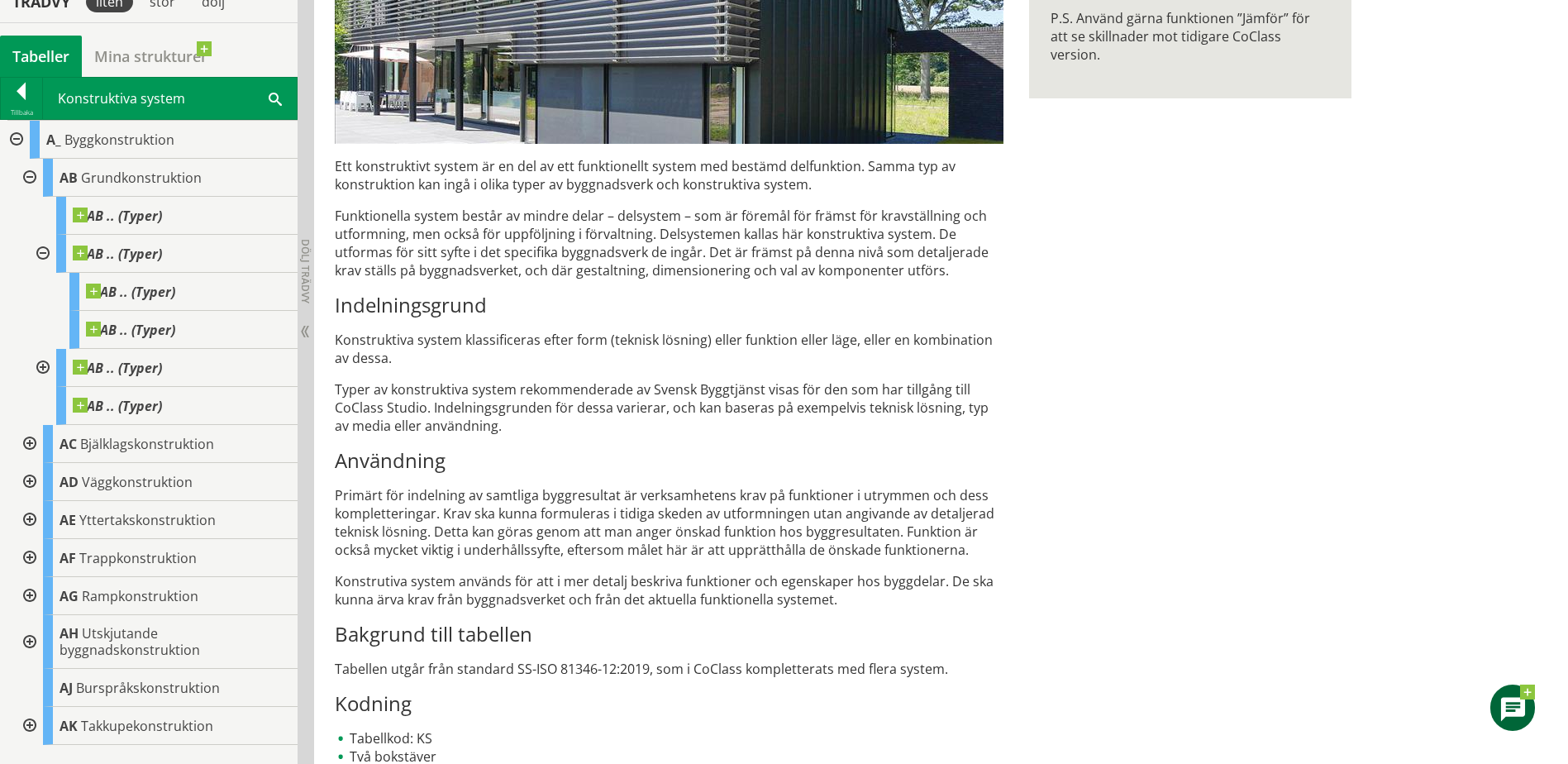
scroll to position [508, 0]
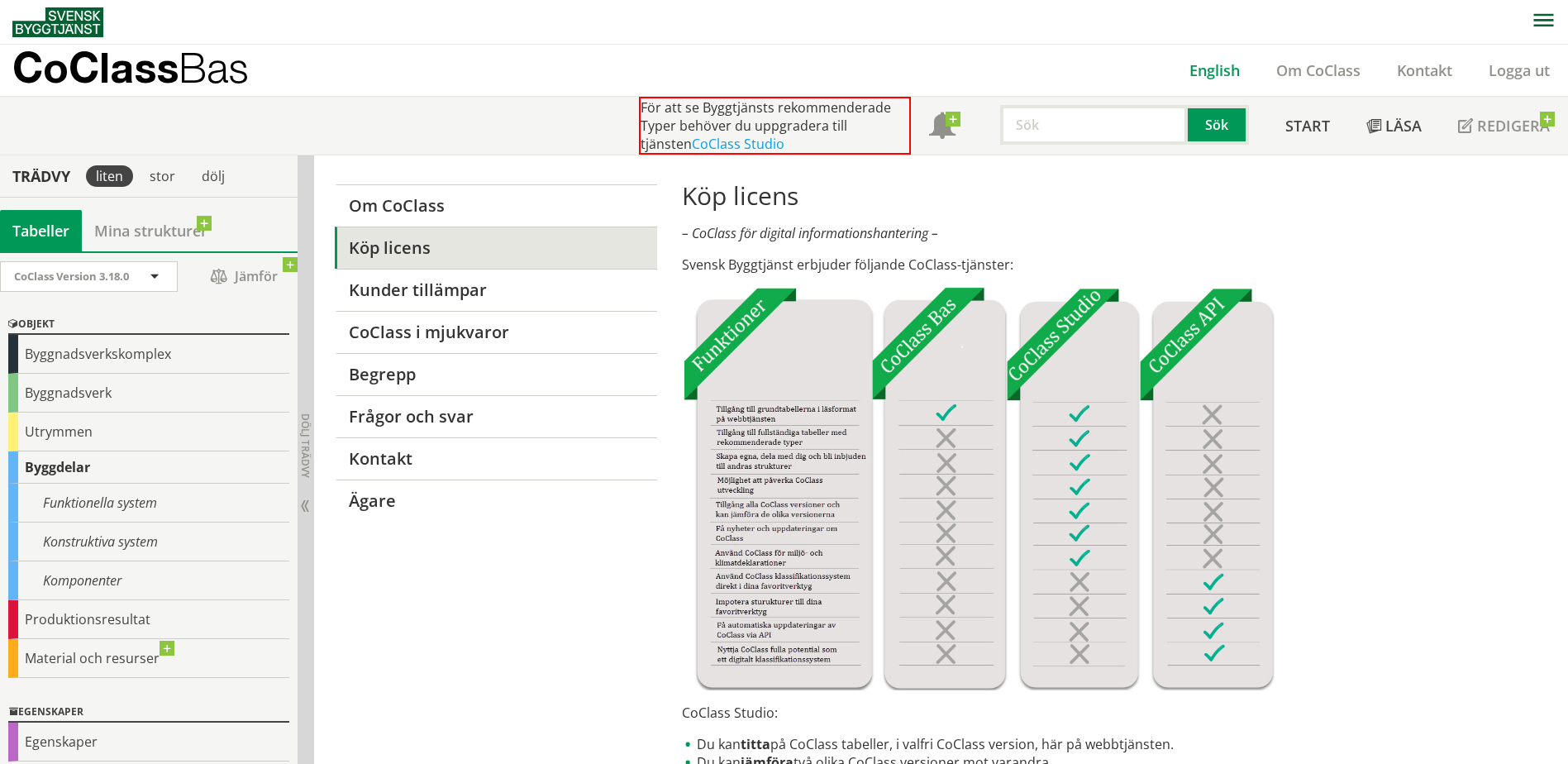
click at [1211, 75] on link "English" at bounding box center [1214, 70] width 87 height 19
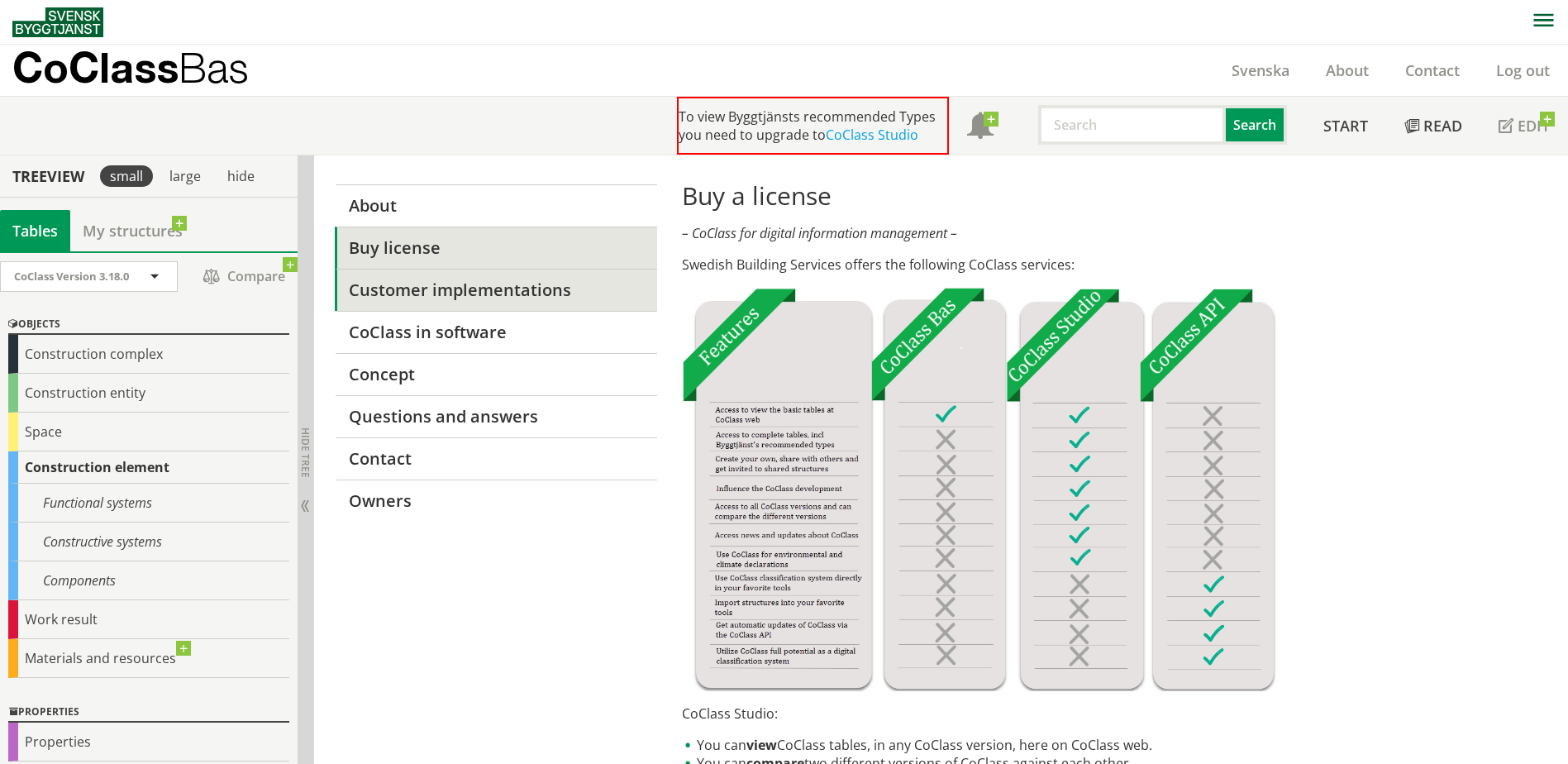
click at [486, 300] on link "Customer implementations" at bounding box center [495, 289] width 322 height 42
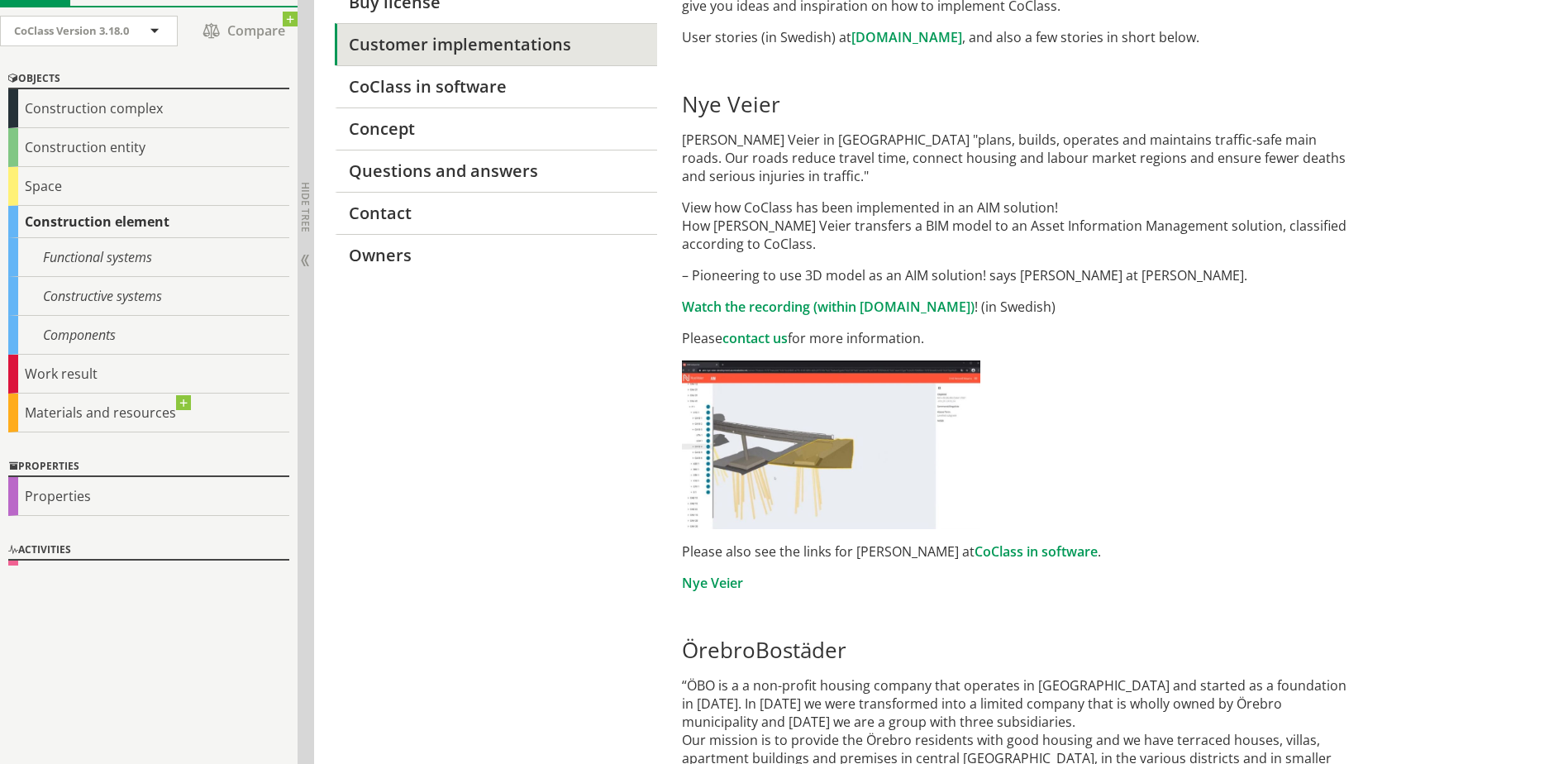
scroll to position [248, 0]
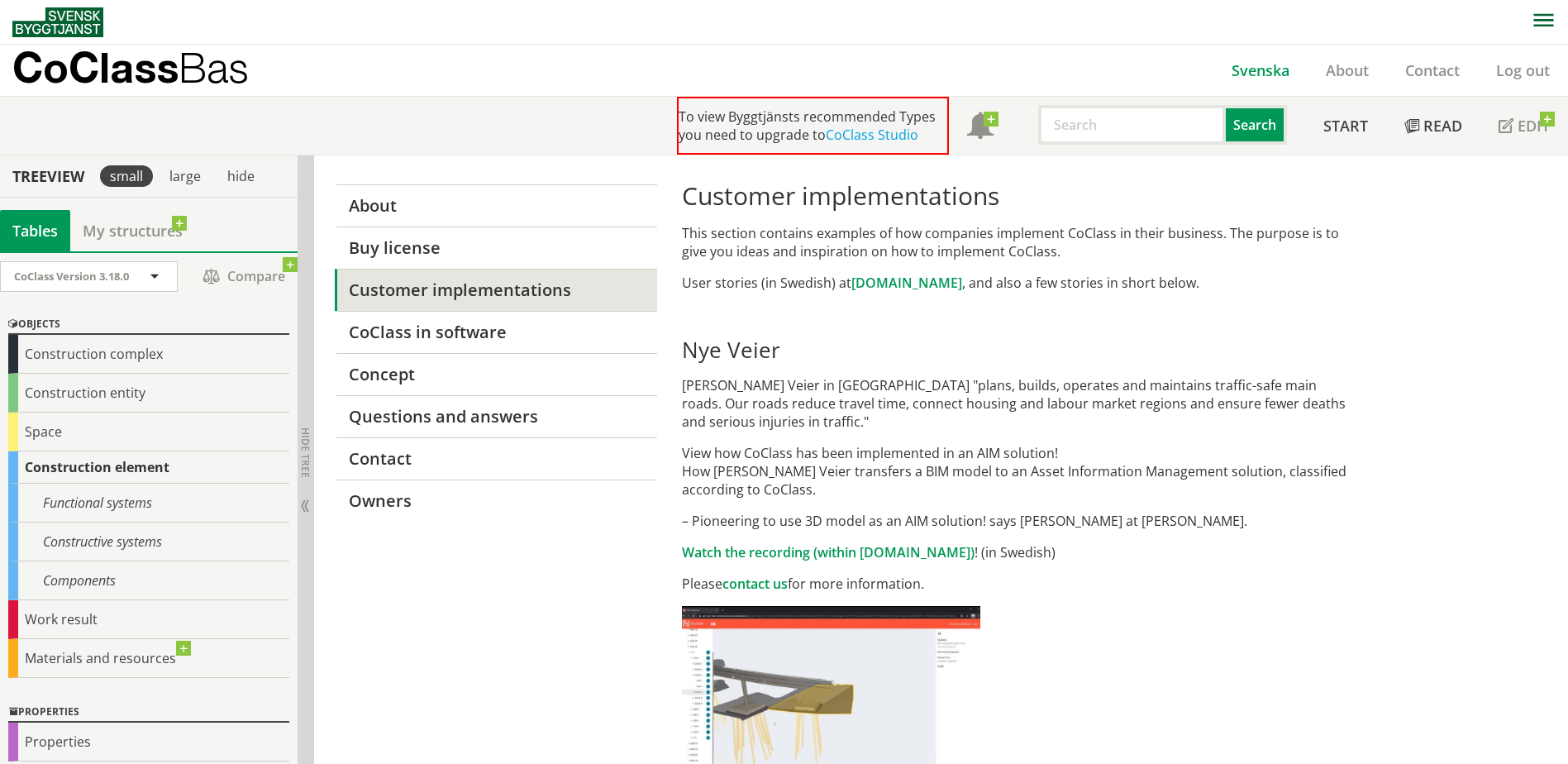
click at [1282, 70] on link "Svenska" at bounding box center [1261, 70] width 94 height 19
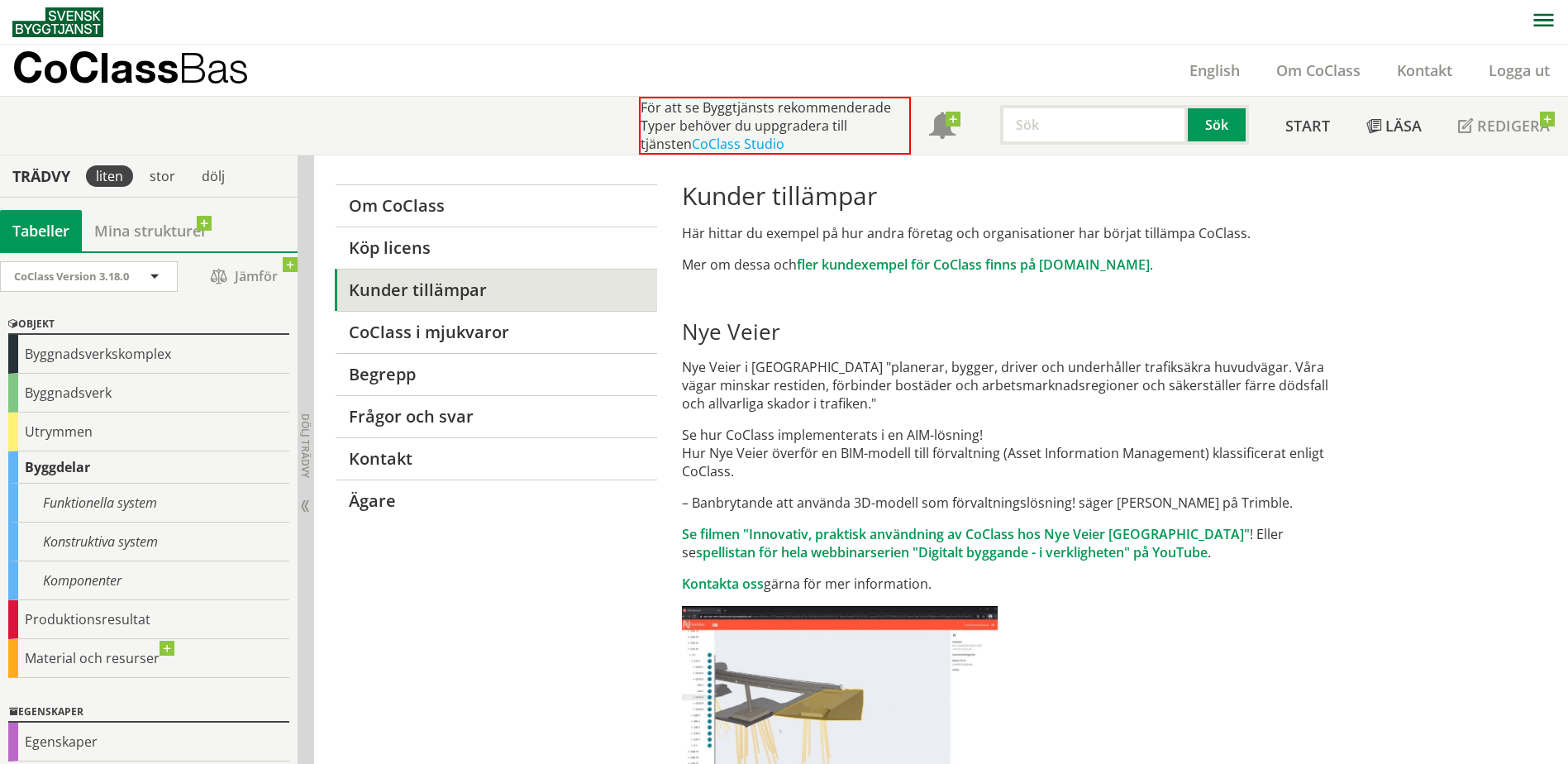
click at [93, 461] on div "Byggdelar" at bounding box center [148, 467] width 281 height 32
click at [113, 504] on div "Funktionella system" at bounding box center [148, 503] width 281 height 39
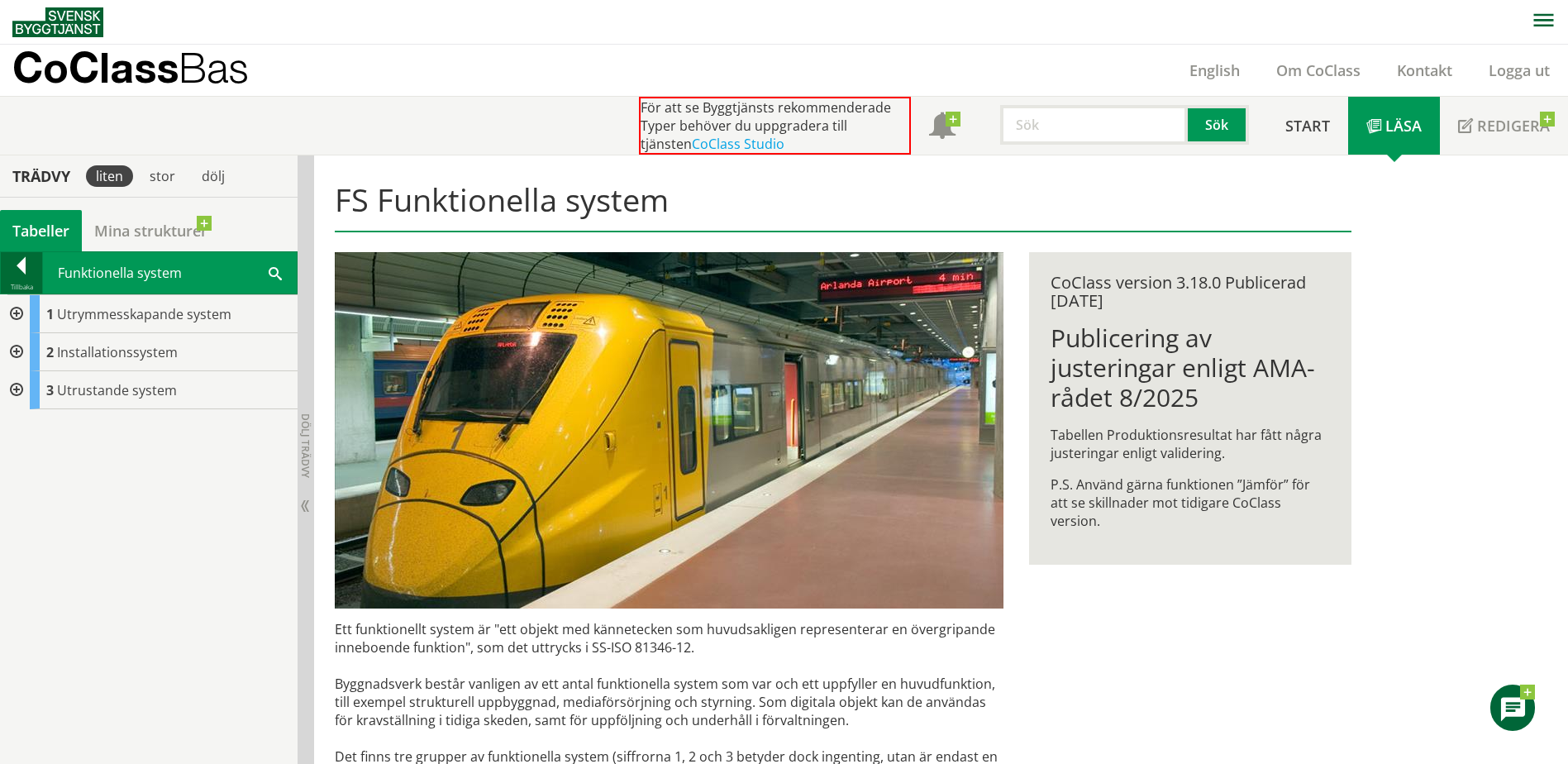
click at [15, 271] on div at bounding box center [21, 269] width 41 height 23
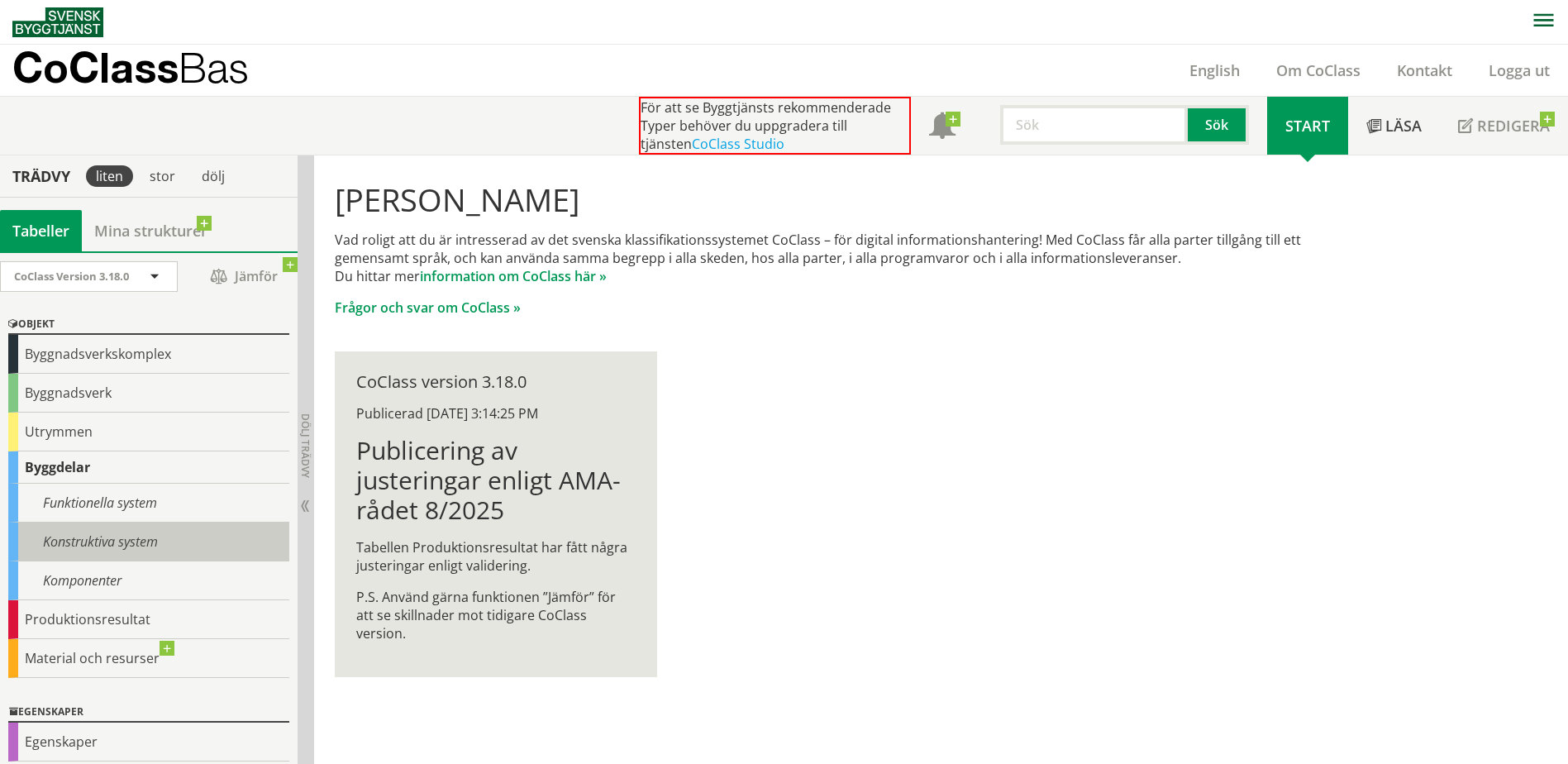
click at [96, 543] on div "Konstruktiva system" at bounding box center [148, 542] width 281 height 39
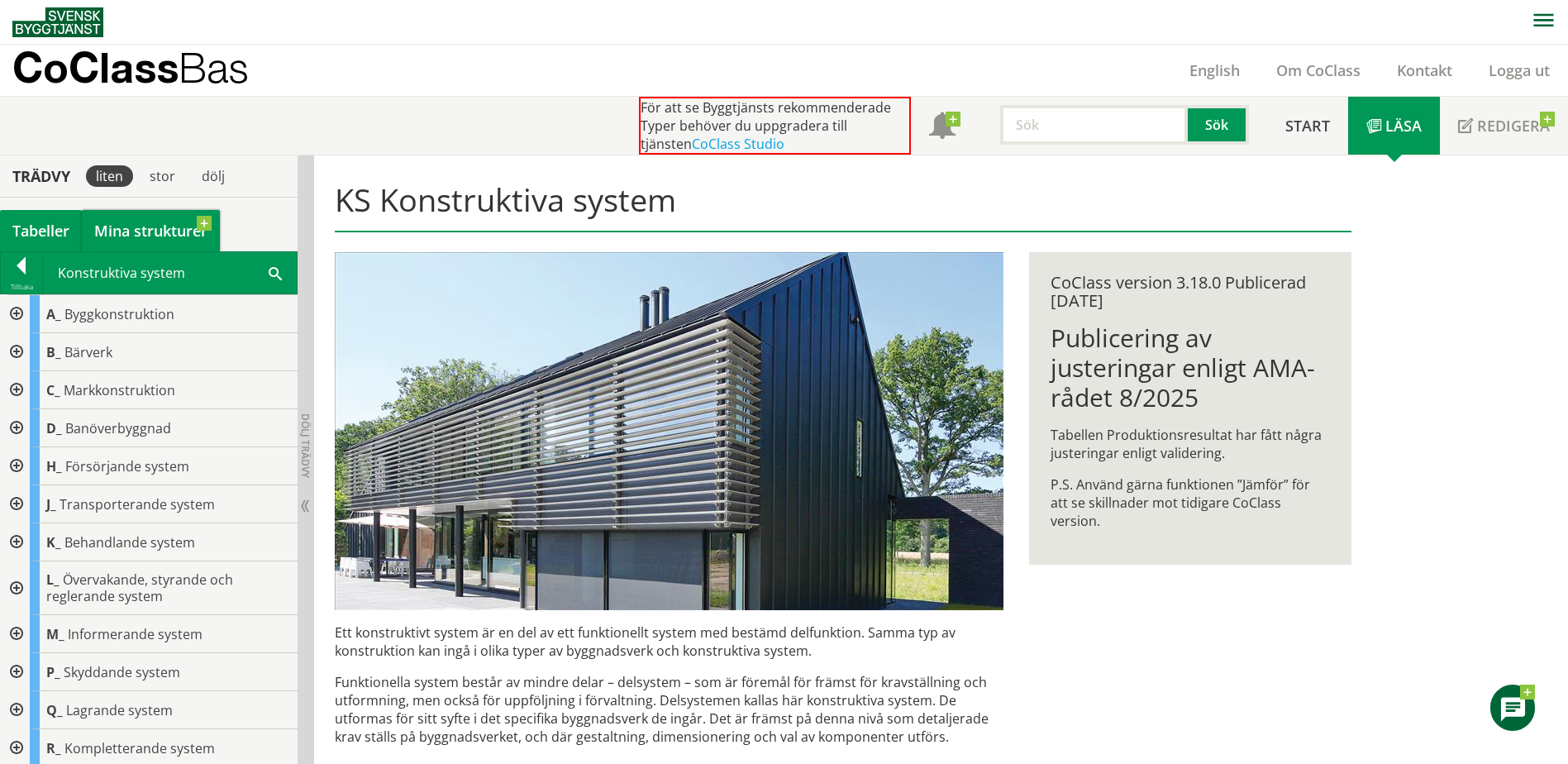
click at [128, 228] on link "Mina strukturer" at bounding box center [151, 231] width 138 height 41
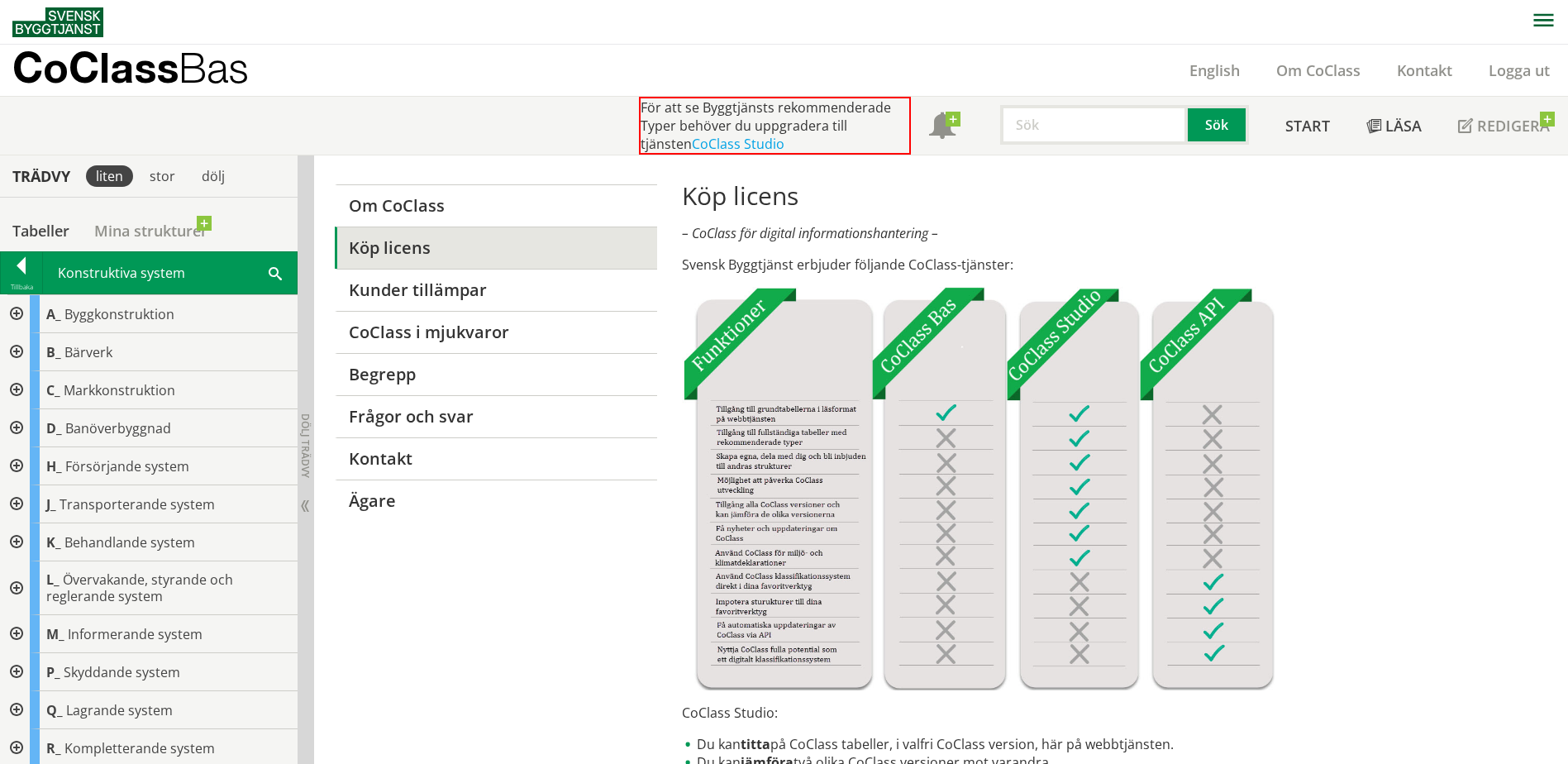
click at [18, 349] on div at bounding box center [15, 352] width 30 height 38
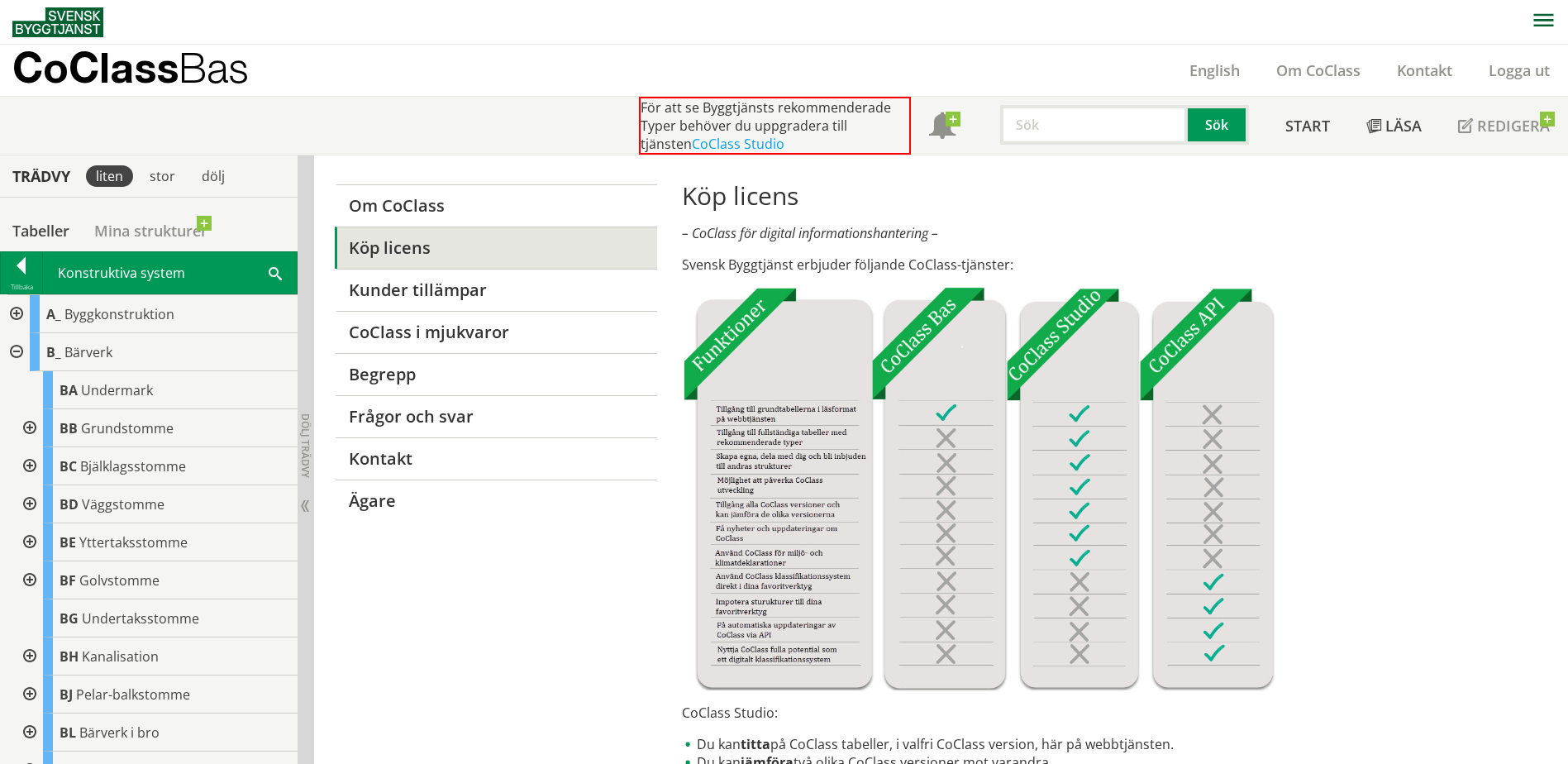
click at [33, 433] on div at bounding box center [28, 428] width 30 height 38
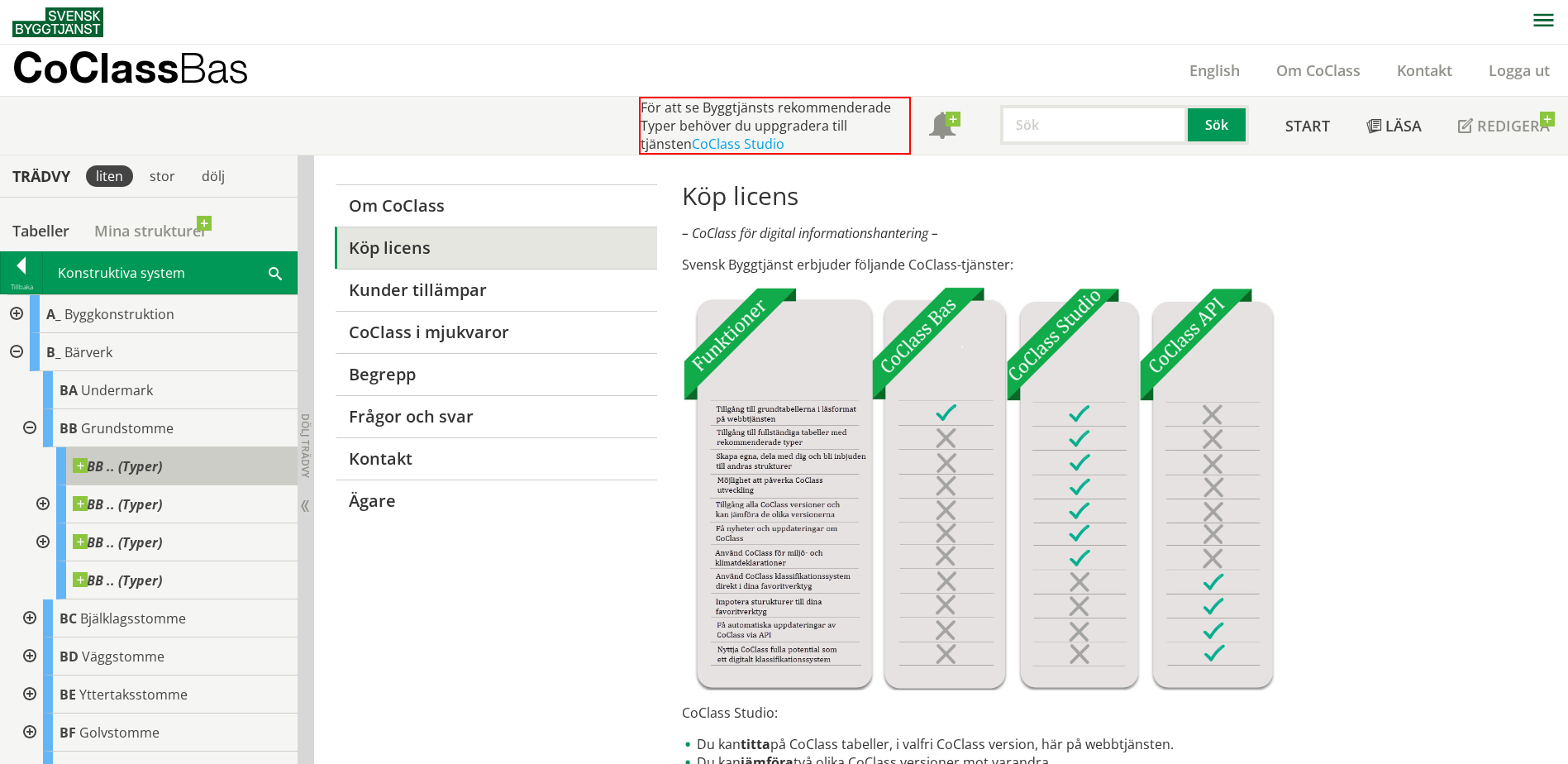
click at [162, 458] on span at bounding box center [162, 458] width 0 height 0
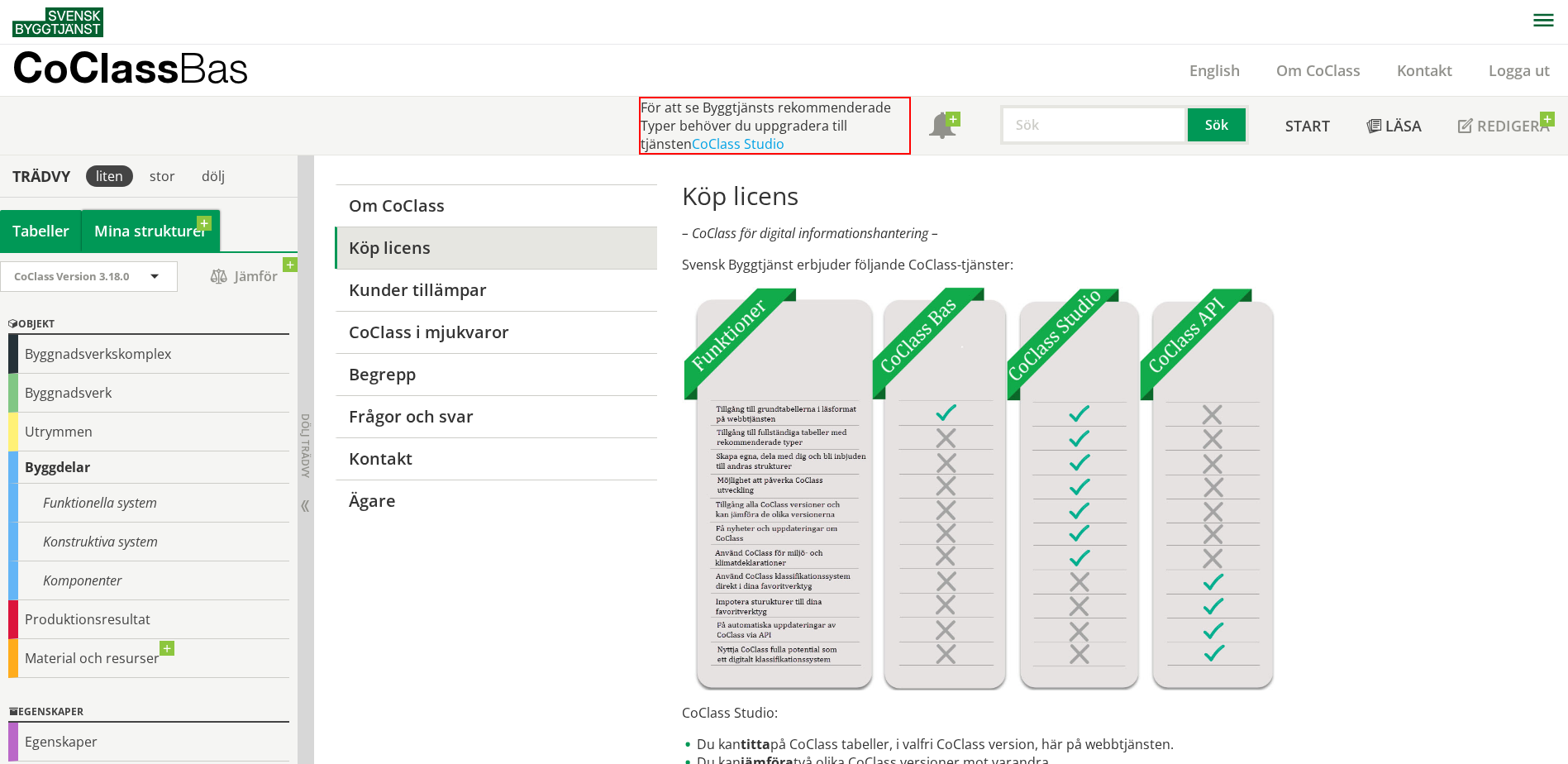
click at [150, 239] on link "Mina strukturer" at bounding box center [151, 231] width 138 height 41
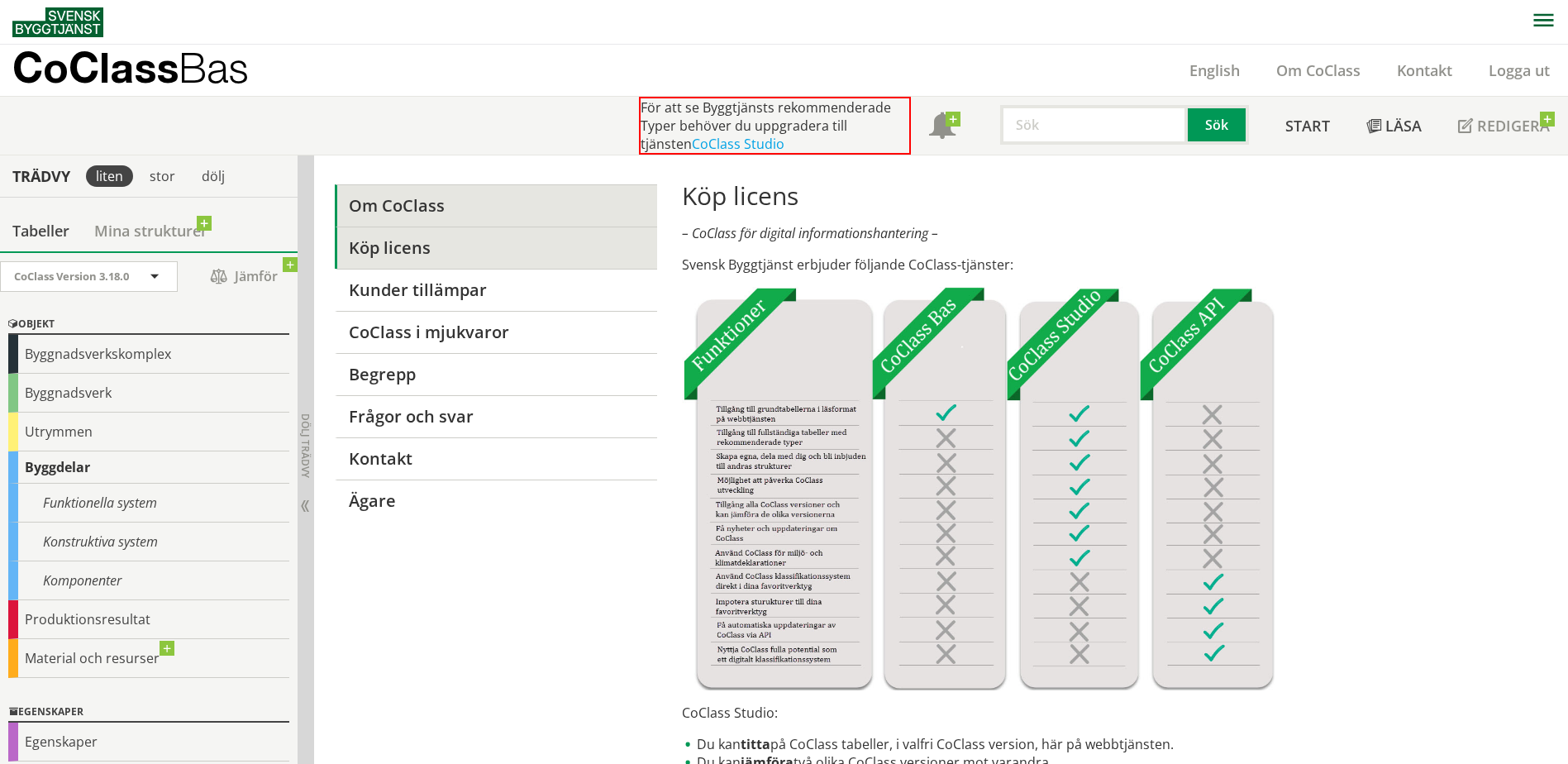
click at [434, 213] on link "Om CoClass" at bounding box center [495, 205] width 322 height 42
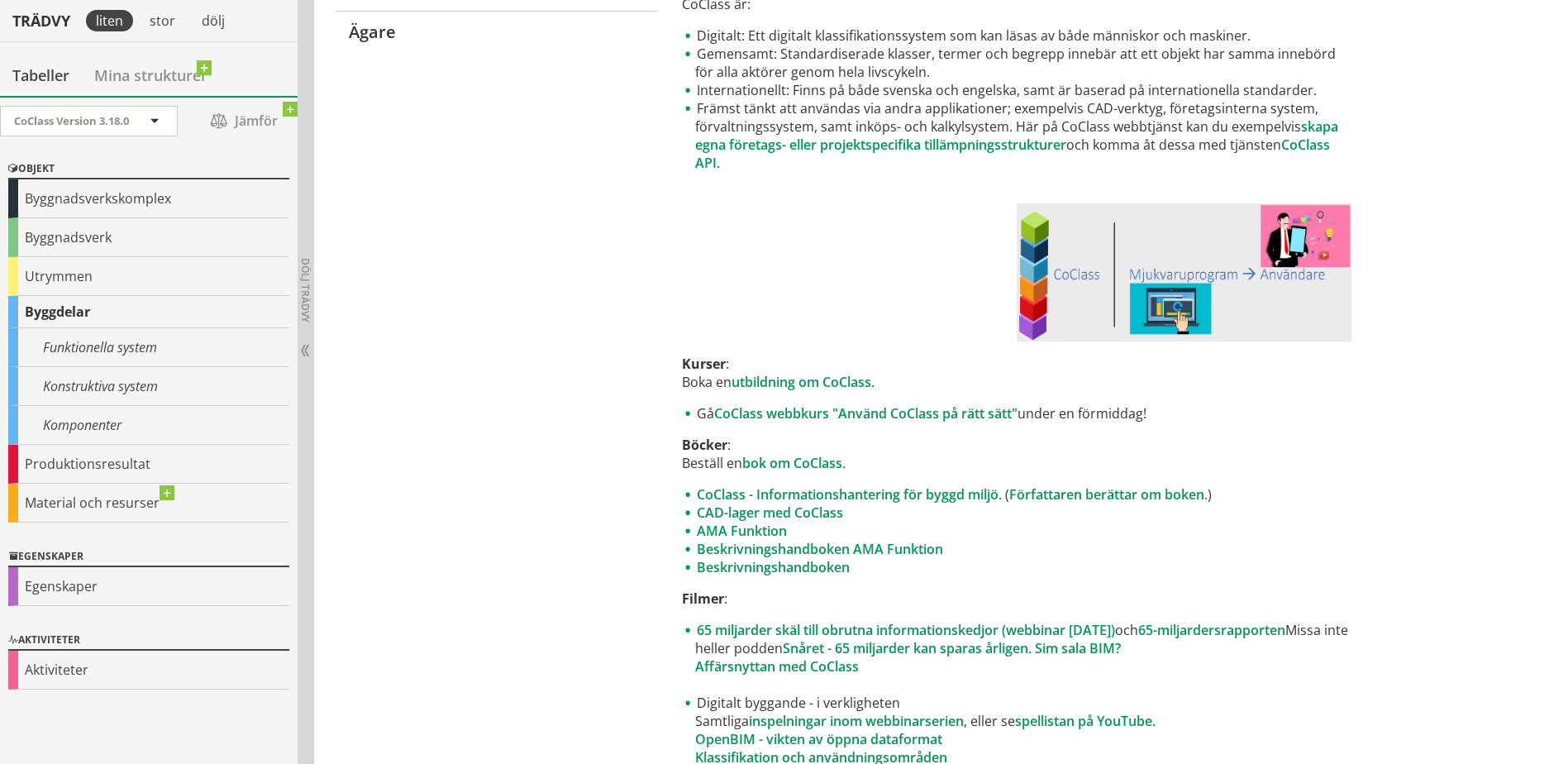
scroll to position [647, 0]
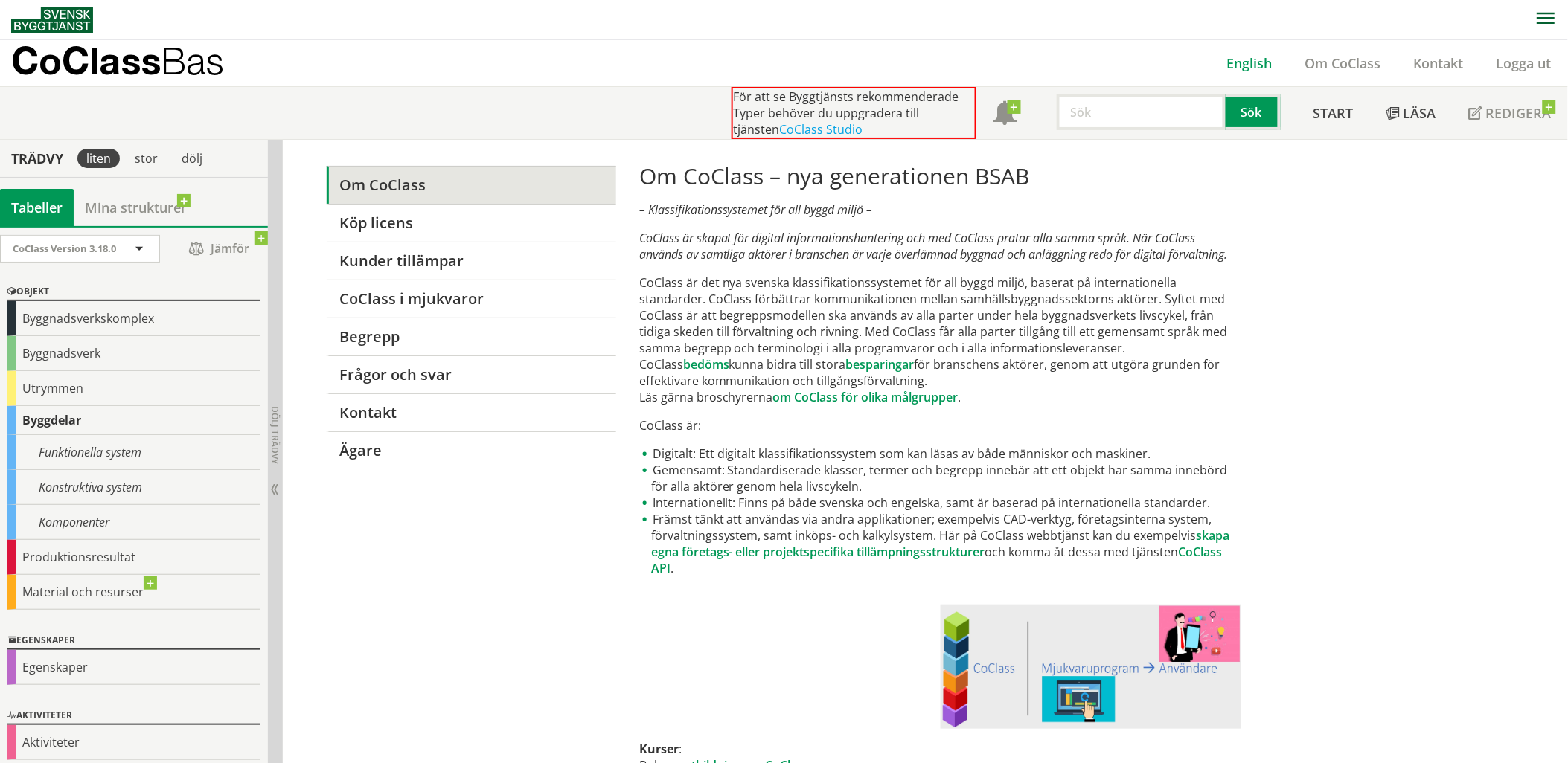
click at [1262, 55] on link "English" at bounding box center [1249, 63] width 78 height 18
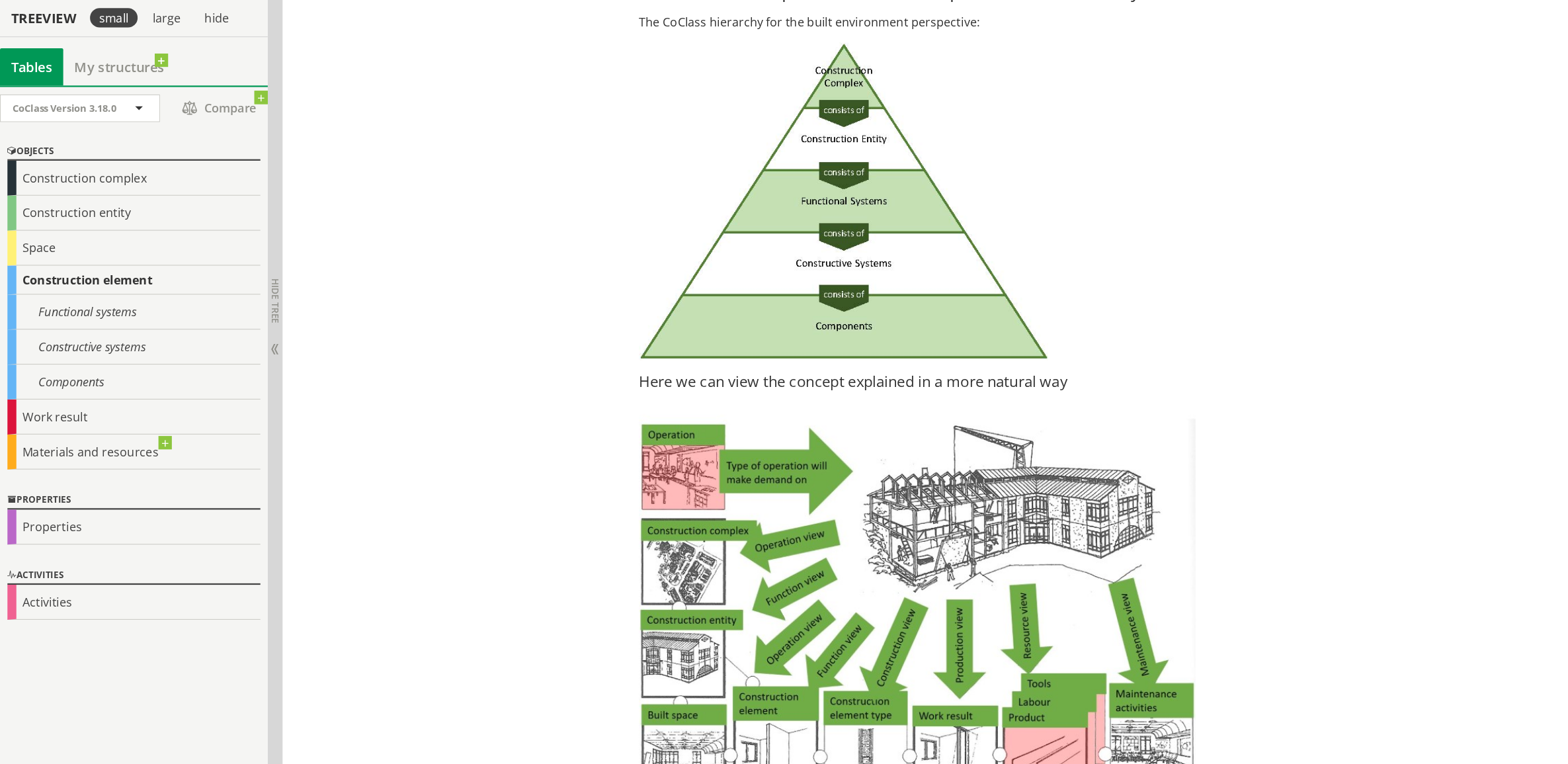
scroll to position [2350, 0]
